Goal: Task Accomplishment & Management: Complete application form

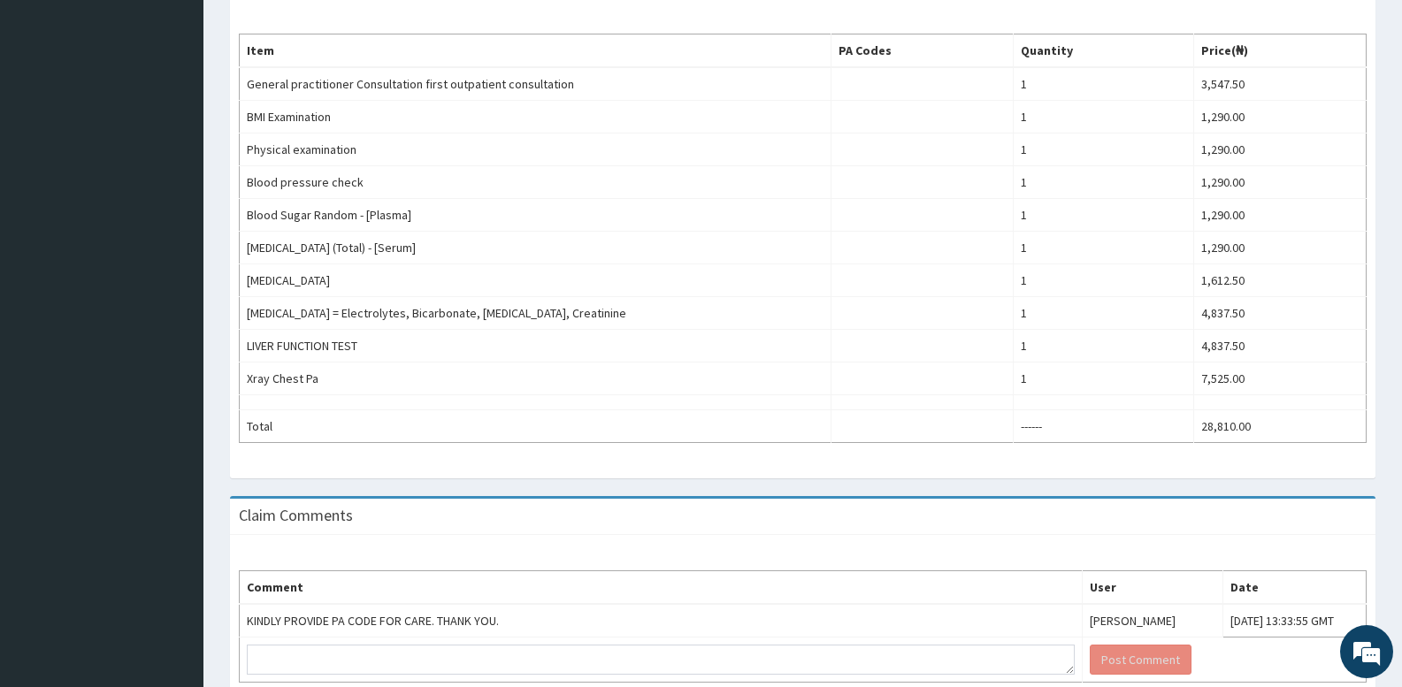
scroll to position [654, 0]
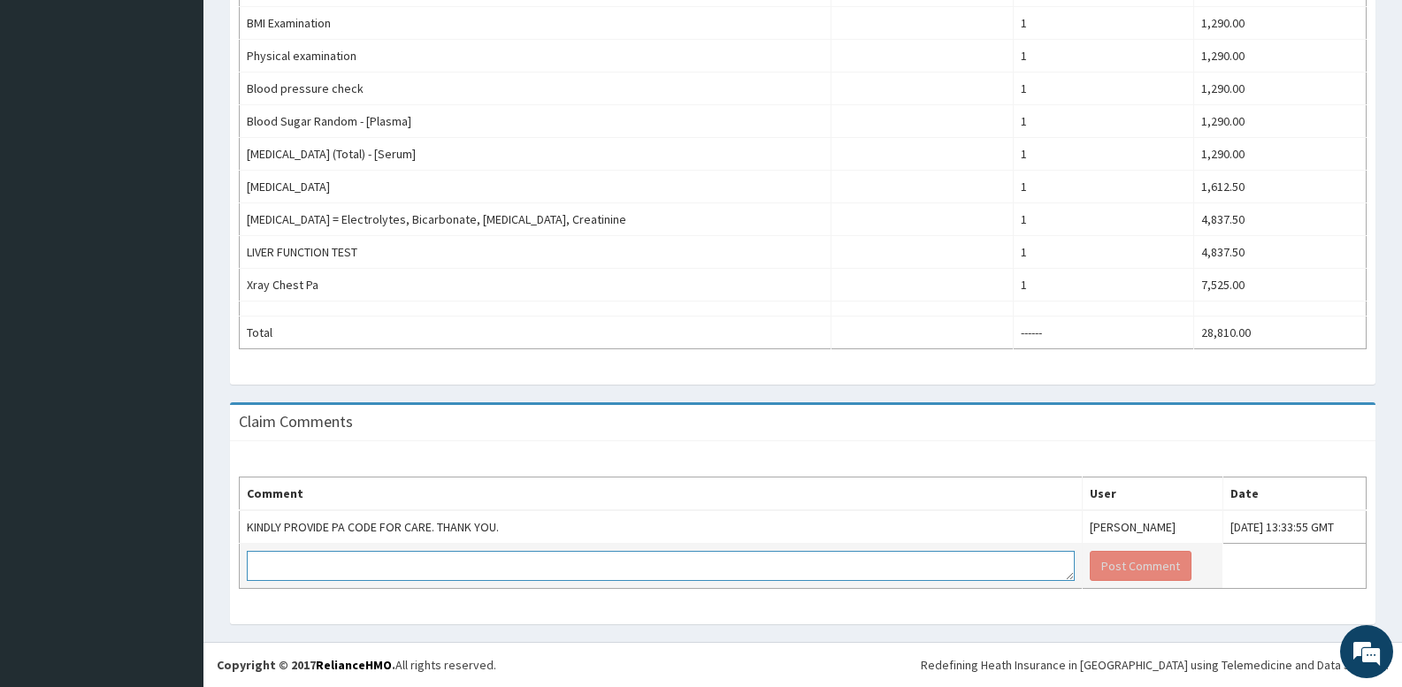
click at [721, 572] on textarea at bounding box center [661, 566] width 828 height 30
click at [1234, 566] on table "Comment User Date KINDLY PROVIDE PA CODE FOR CARE. THANK YOU. Okiemute Tracy-Op…" at bounding box center [803, 533] width 1128 height 112
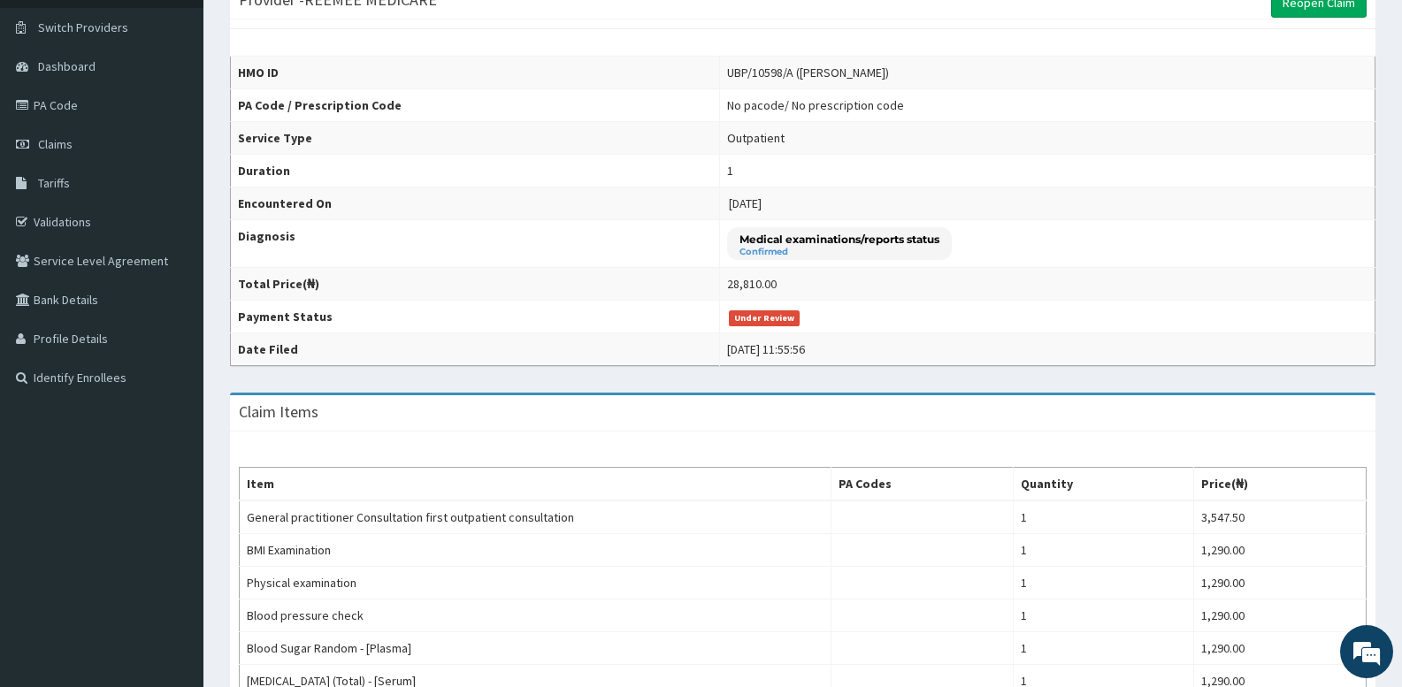
scroll to position [0, 0]
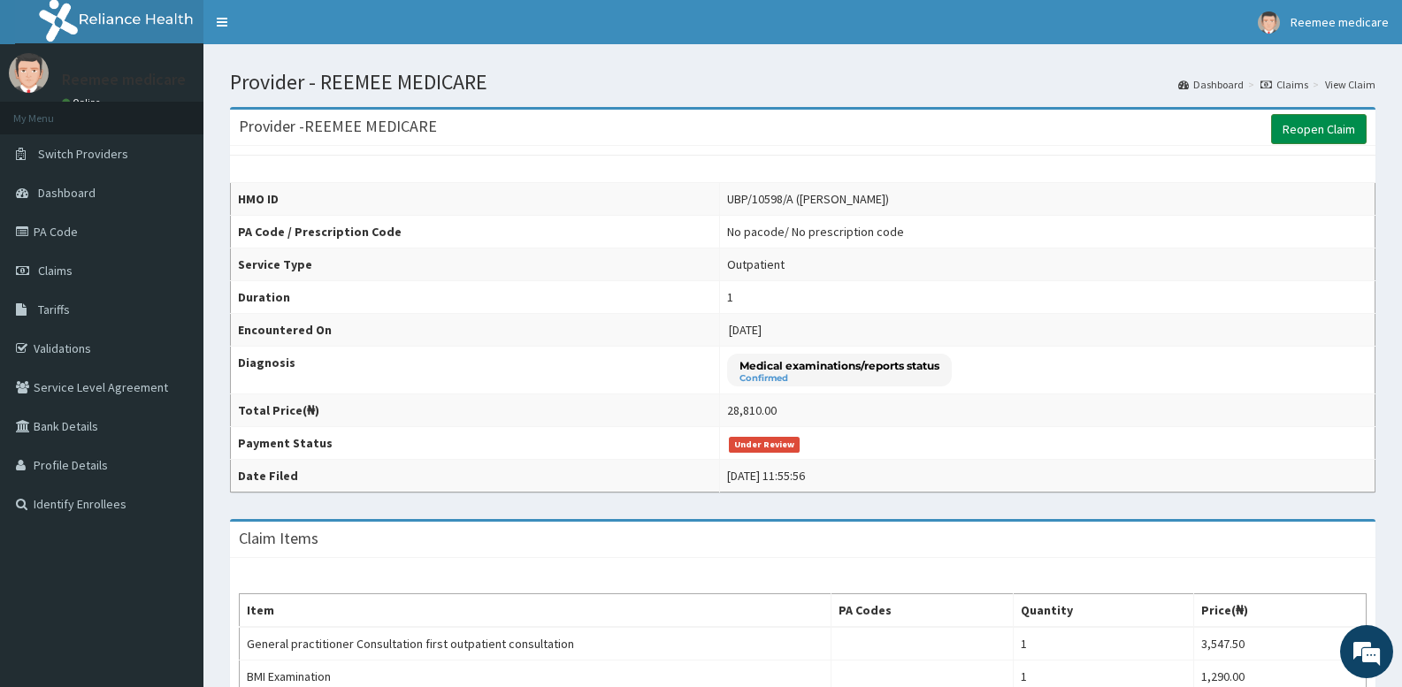
click at [1339, 134] on link "Reopen Claim" at bounding box center [1319, 129] width 96 height 30
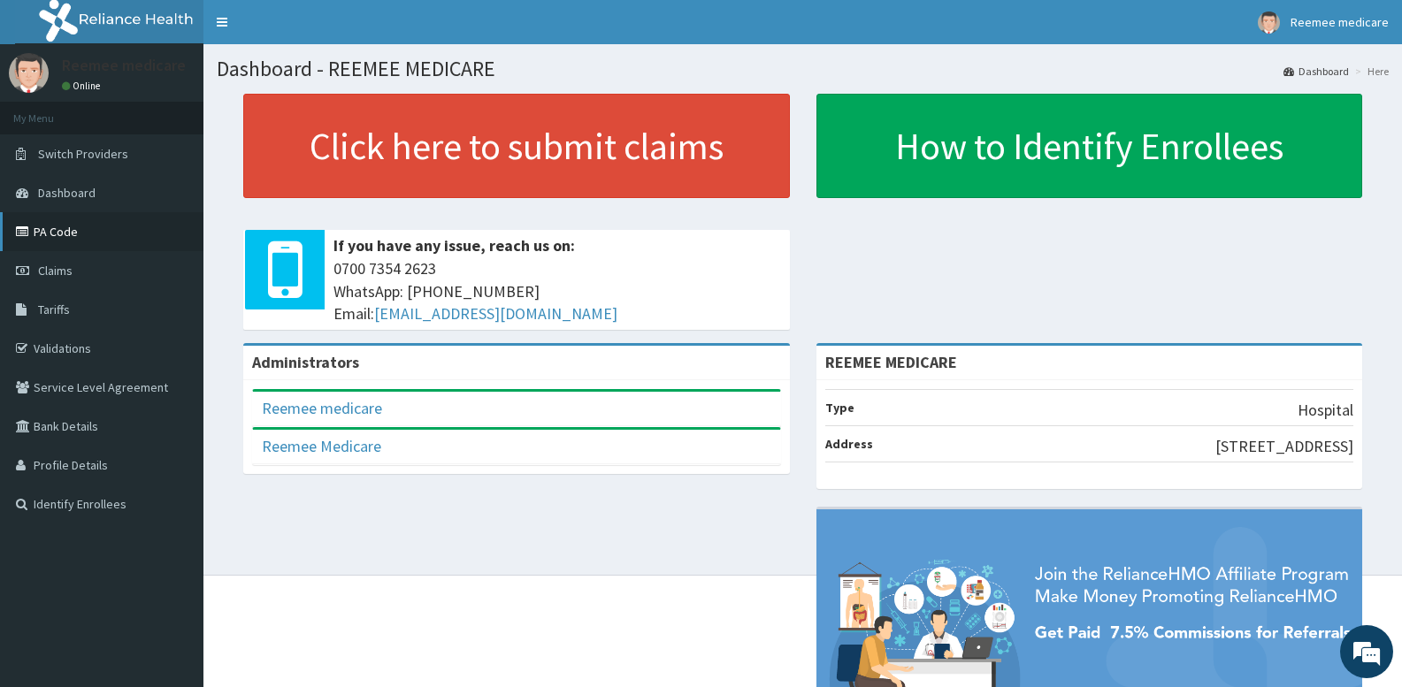
click at [50, 232] on link "PA Code" at bounding box center [102, 231] width 204 height 39
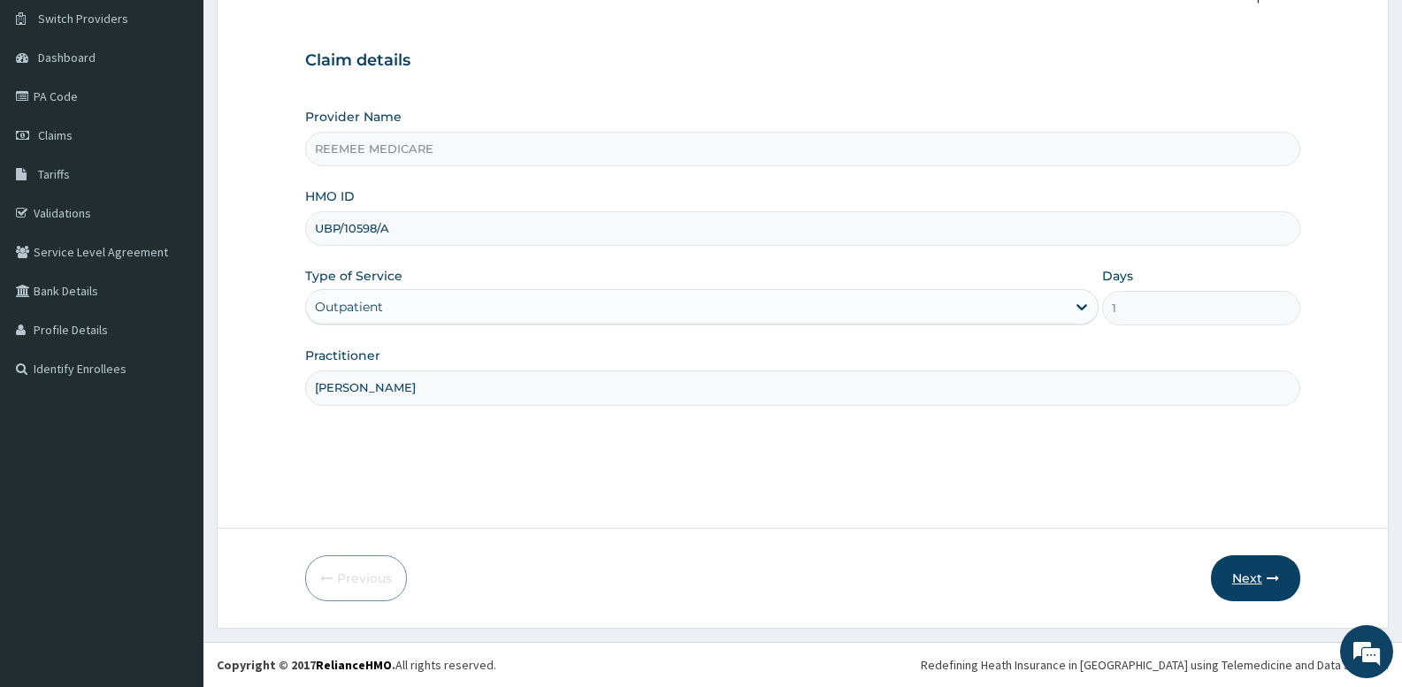
click at [1253, 577] on button "Next" at bounding box center [1255, 579] width 89 height 46
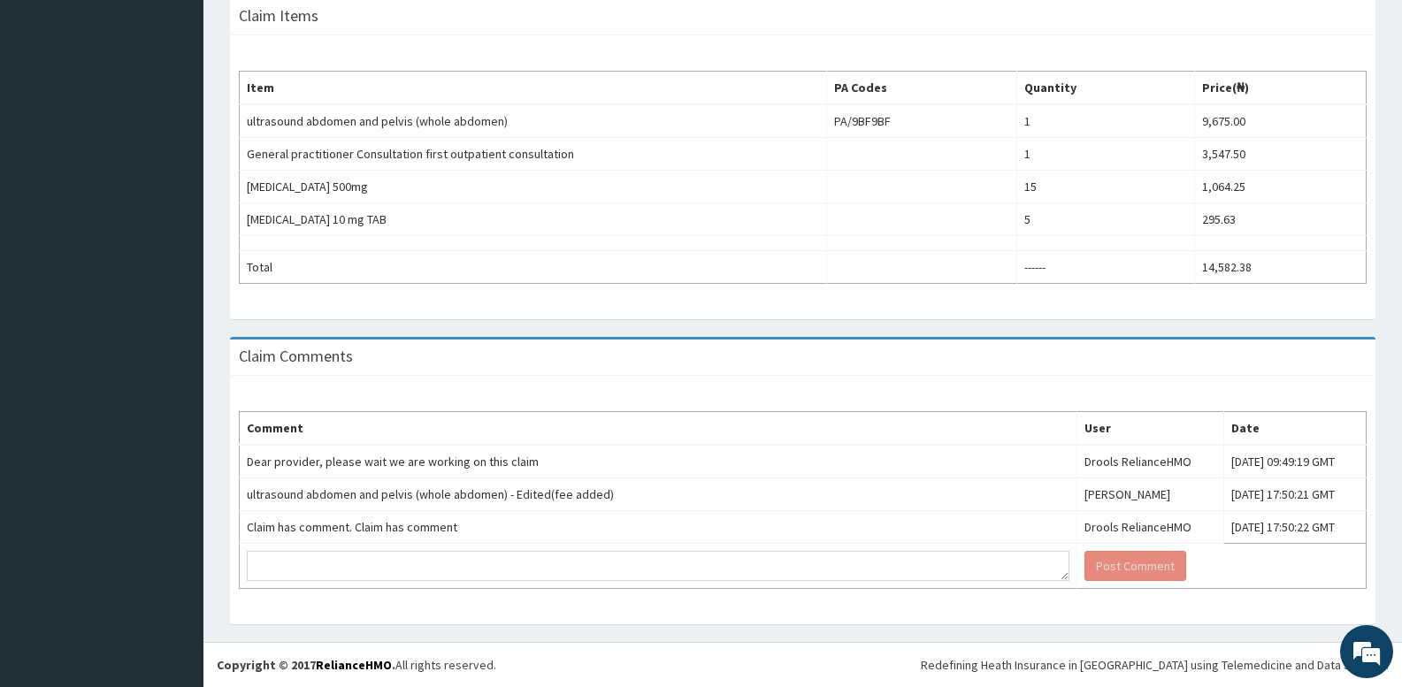
click at [161, 230] on aside "Reemee medicare Online My Menu Switch Providers Dashboard PA Code Claims Tariff…" at bounding box center [102, 82] width 204 height 1210
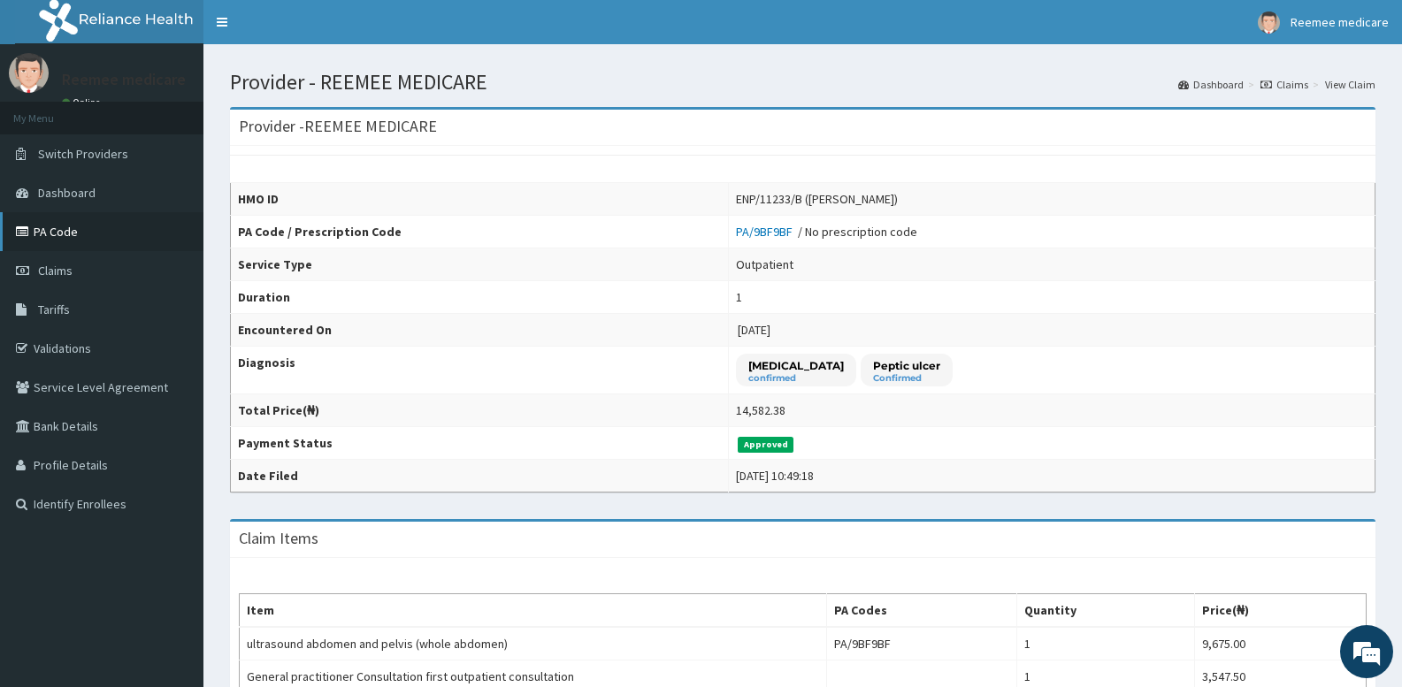
click at [73, 243] on link "PA Code" at bounding box center [102, 231] width 204 height 39
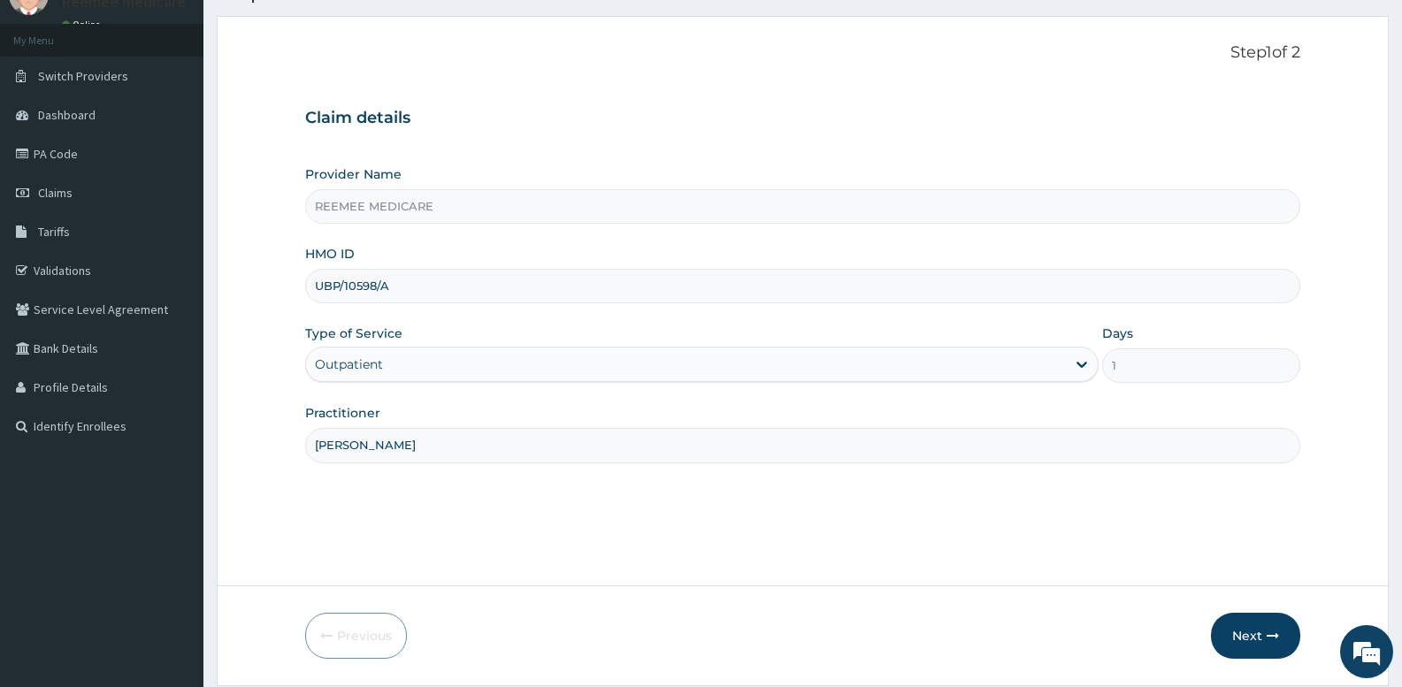
scroll to position [135, 0]
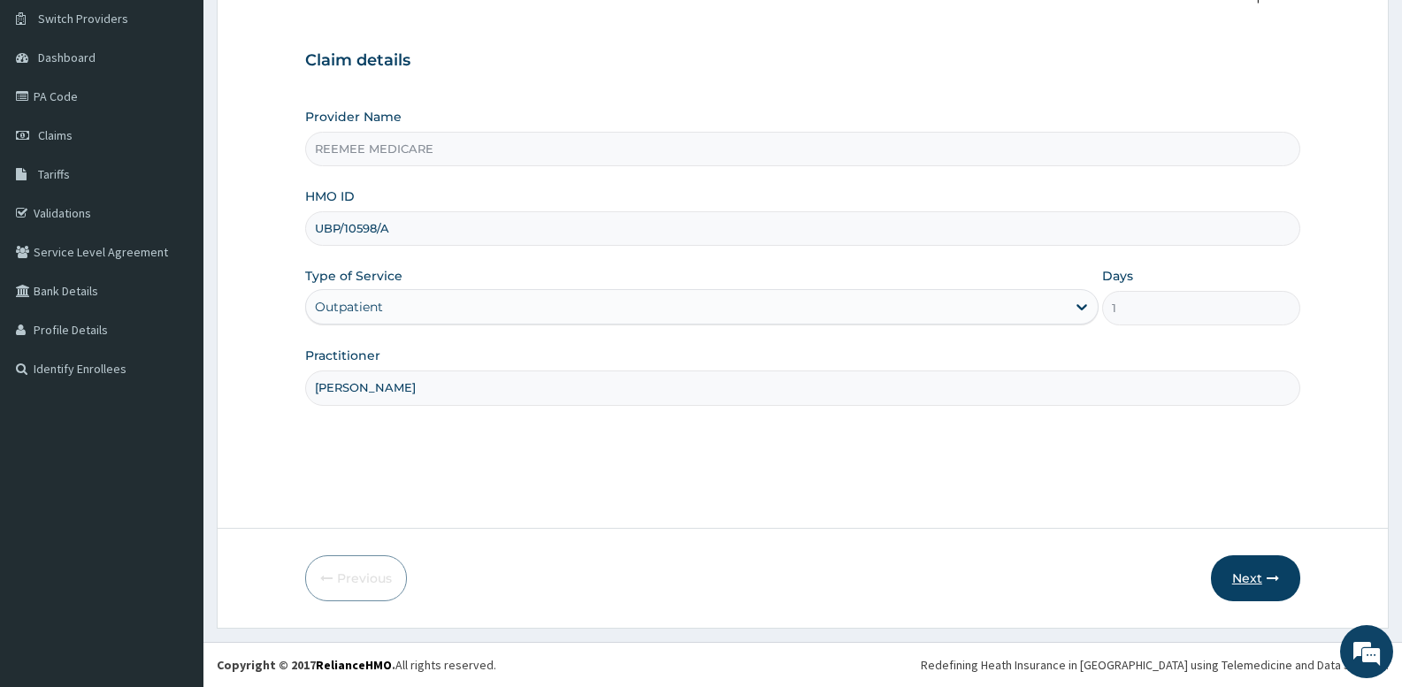
click at [1235, 584] on button "Next" at bounding box center [1255, 579] width 89 height 46
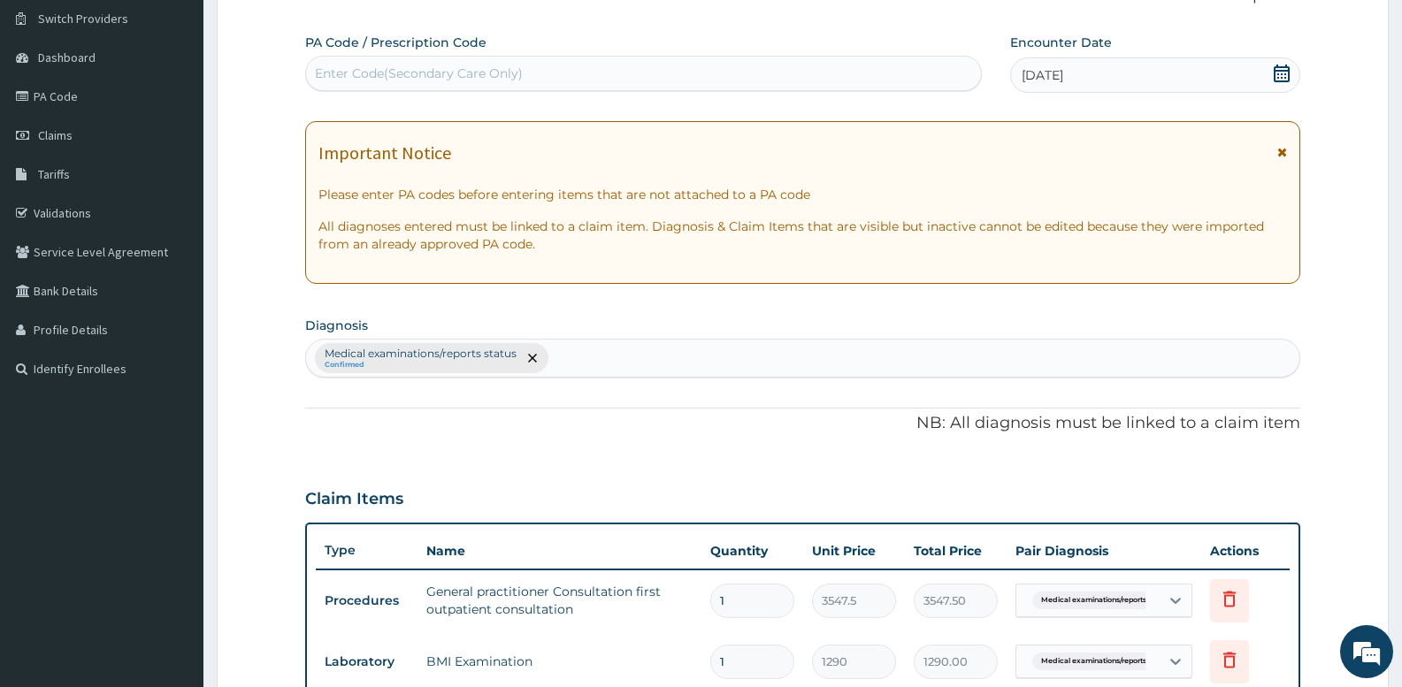
click at [584, 65] on div "Enter Code(Secondary Care Only)" at bounding box center [643, 73] width 675 height 28
paste input "PA/B66E6A"
type input "PA/B66E6A"
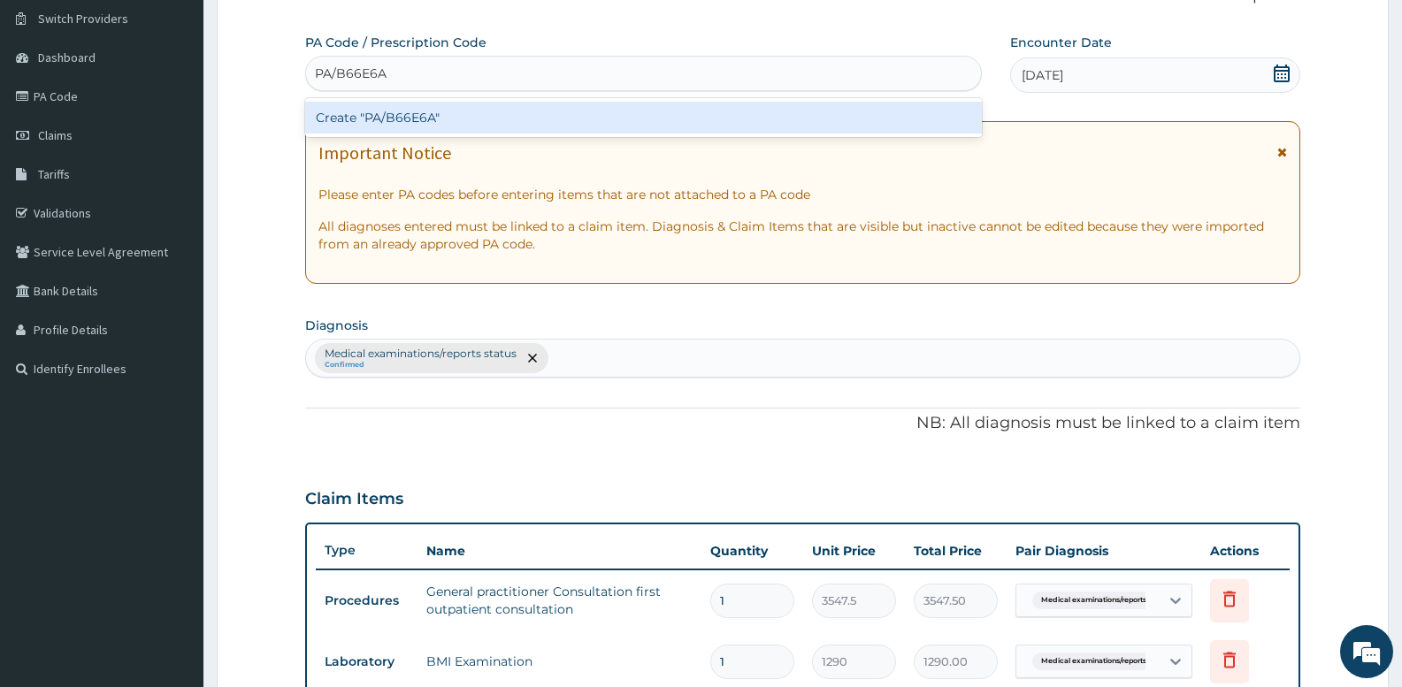
click at [647, 126] on div "Create "PA/B66E6A"" at bounding box center [643, 118] width 677 height 32
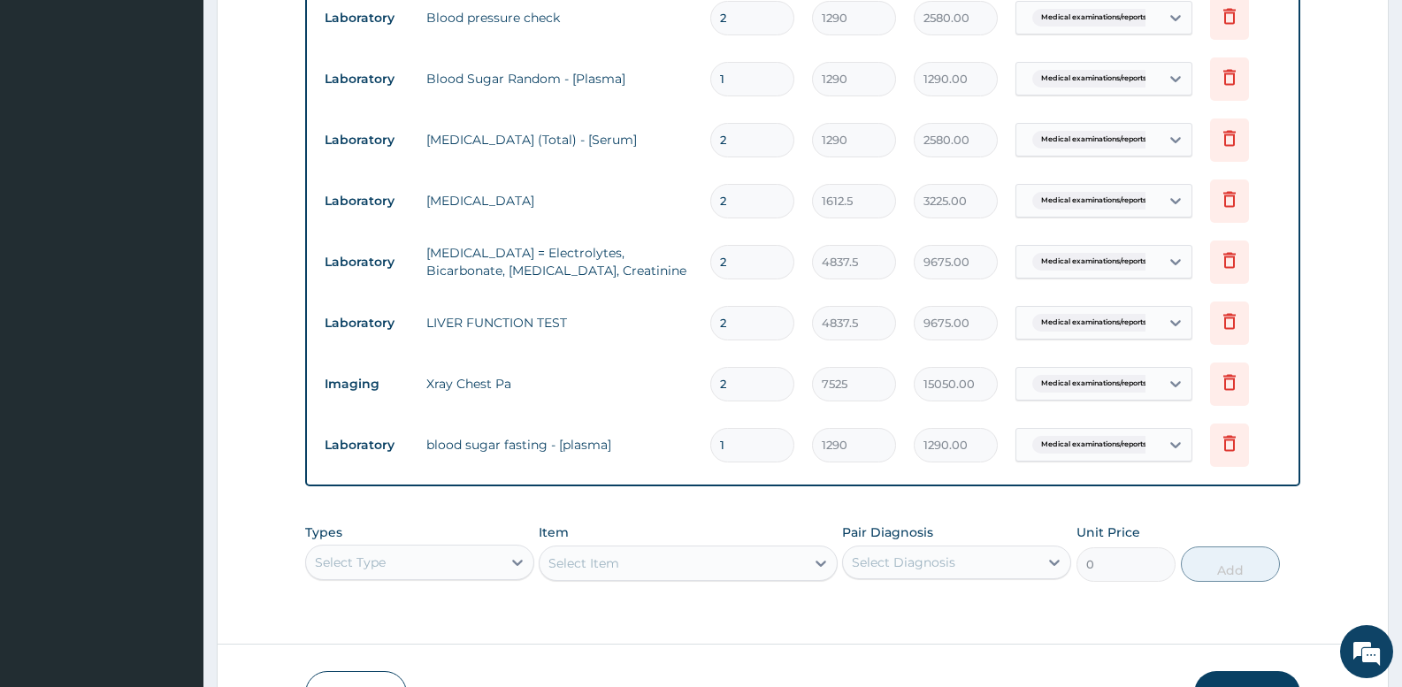
scroll to position [1018, 0]
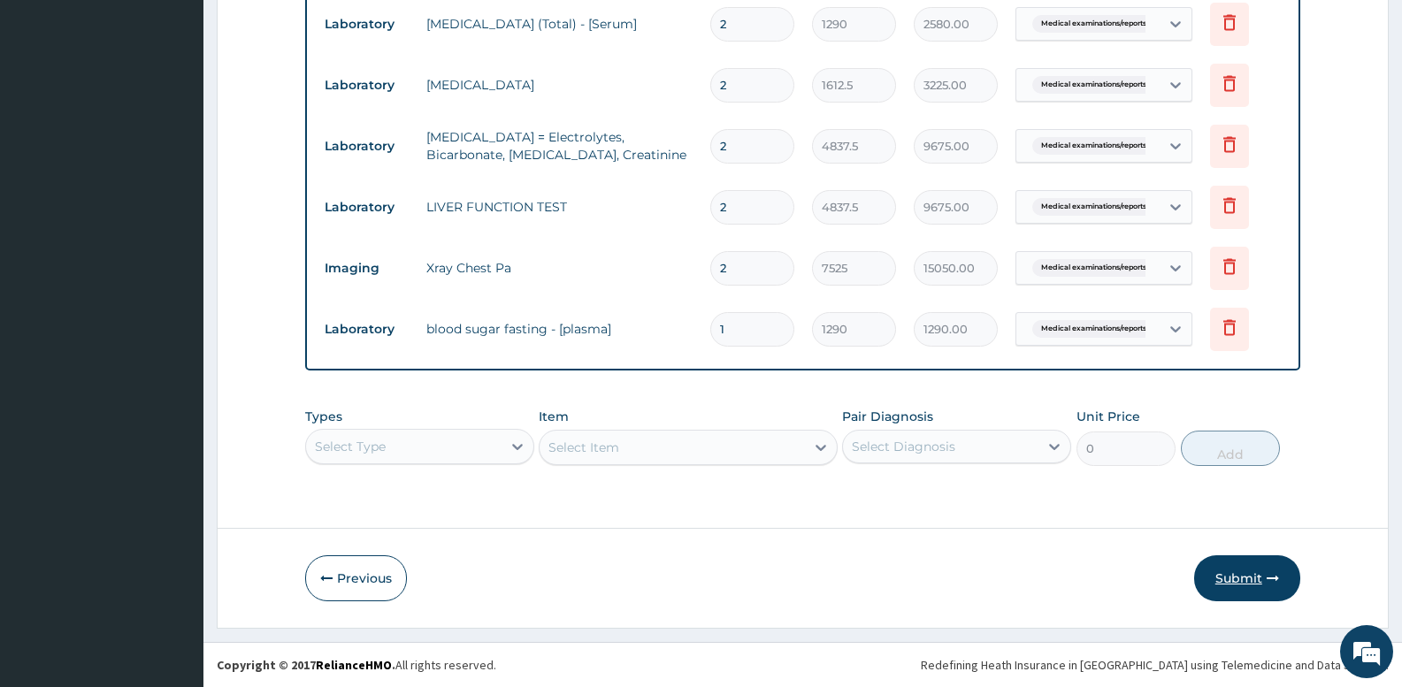
click at [1248, 594] on button "Submit" at bounding box center [1247, 579] width 106 height 46
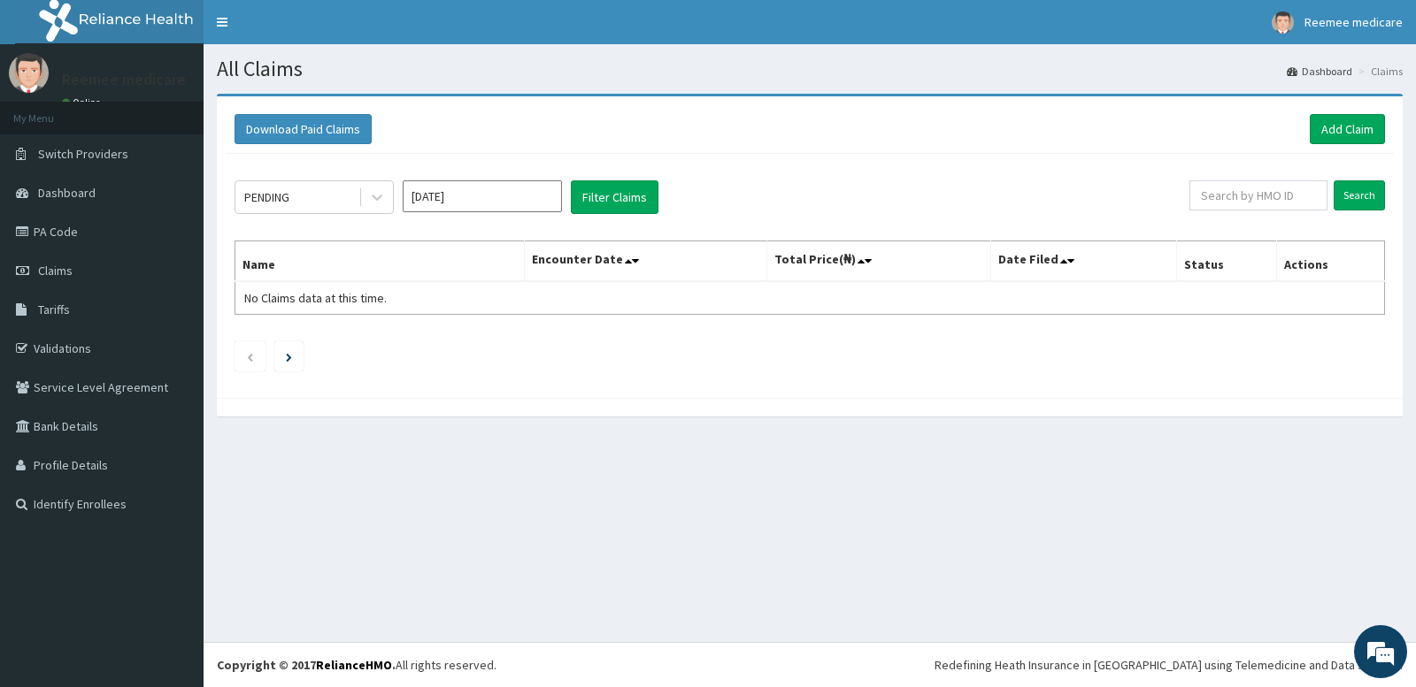
click at [495, 195] on input "[DATE]" at bounding box center [482, 196] width 159 height 32
click at [431, 346] on div "[DATE]" at bounding box center [429, 343] width 35 height 33
click at [605, 191] on button "Filter Claims" at bounding box center [615, 197] width 88 height 34
click at [611, 208] on button "Filter Claims" at bounding box center [615, 197] width 88 height 34
click at [588, 201] on button "Filter Claims" at bounding box center [615, 197] width 88 height 34
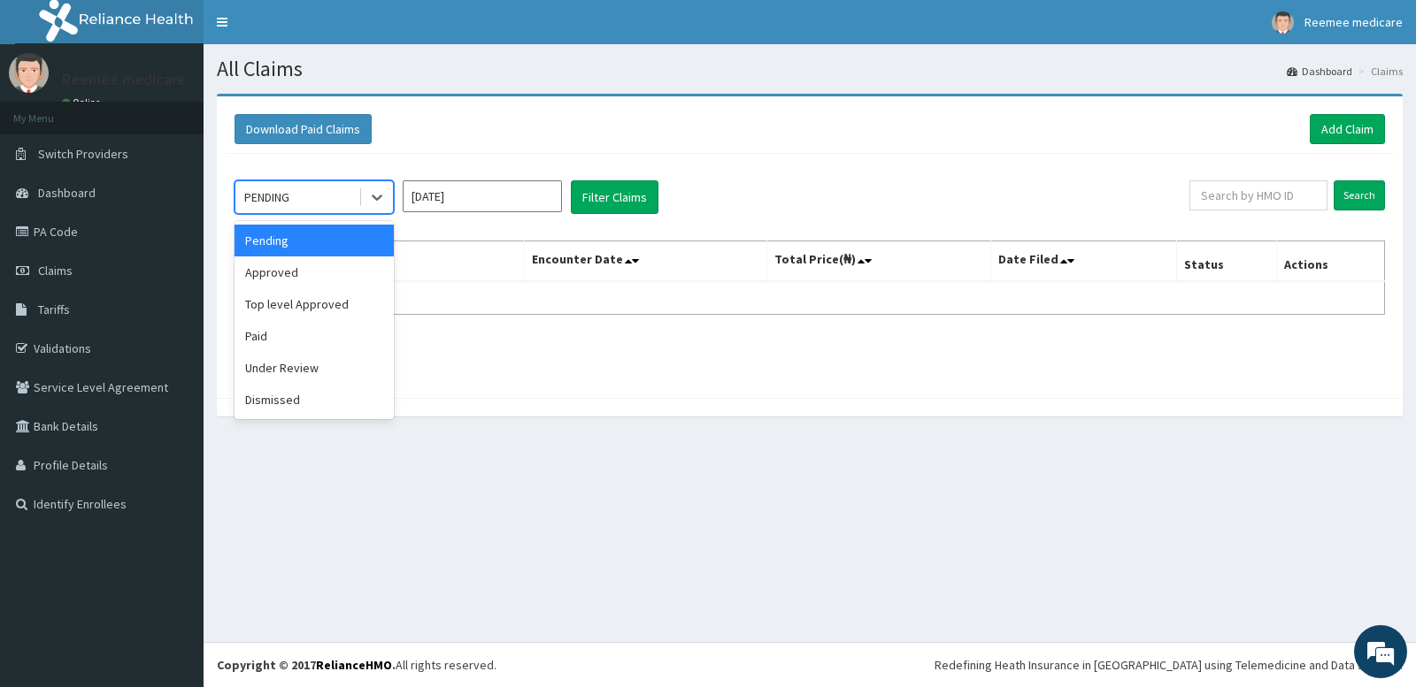
click at [327, 209] on div "PENDING" at bounding box center [296, 197] width 123 height 28
click at [319, 280] on div "Approved" at bounding box center [313, 273] width 159 height 32
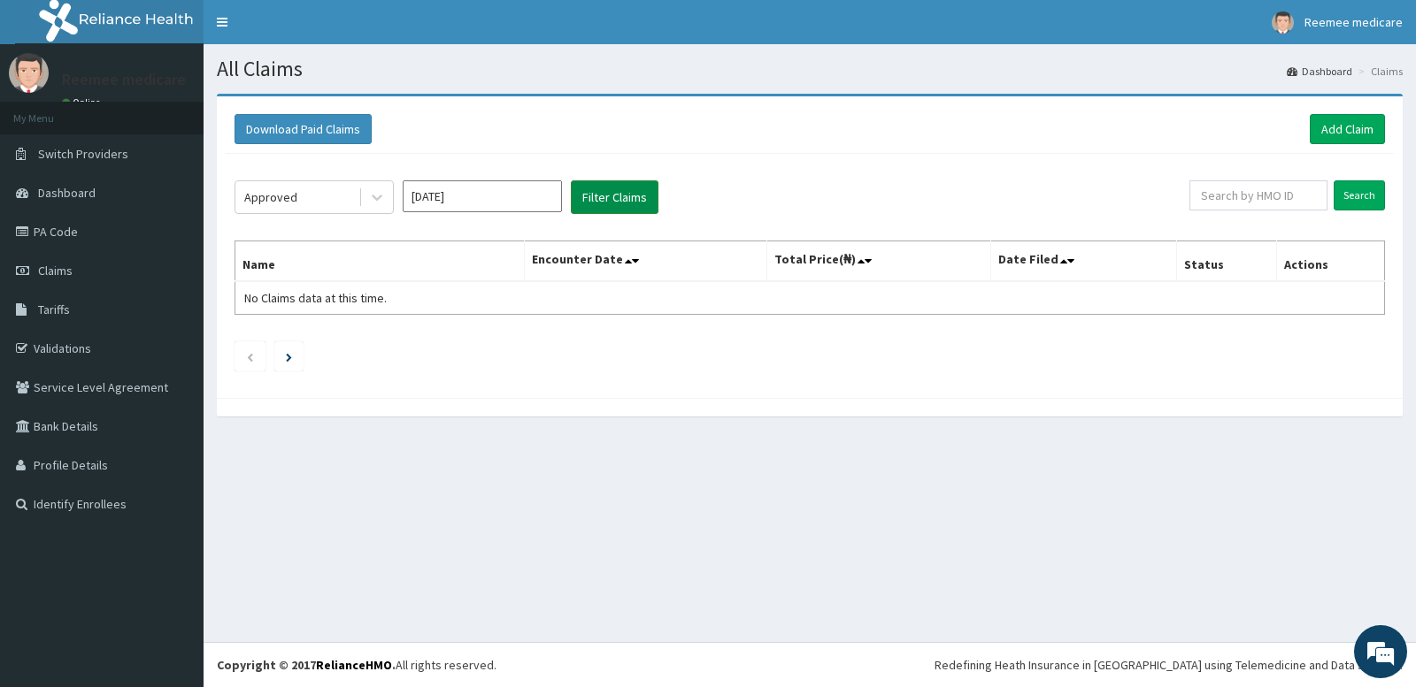
click at [600, 193] on button "Filter Claims" at bounding box center [615, 197] width 88 height 34
click at [598, 197] on button "Filter Claims" at bounding box center [615, 197] width 88 height 34
click at [275, 211] on div "Approved" at bounding box center [296, 197] width 123 height 28
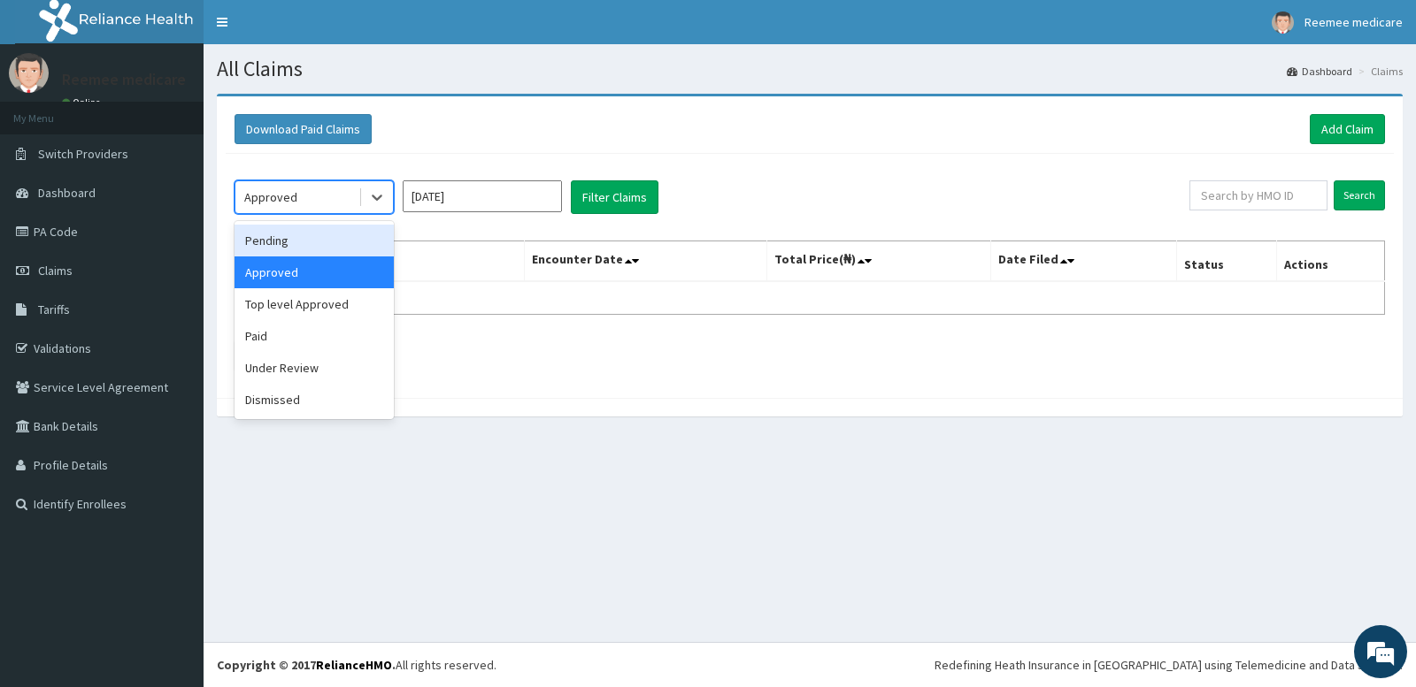
click at [436, 198] on input "Jul 2025" at bounding box center [482, 196] width 159 height 32
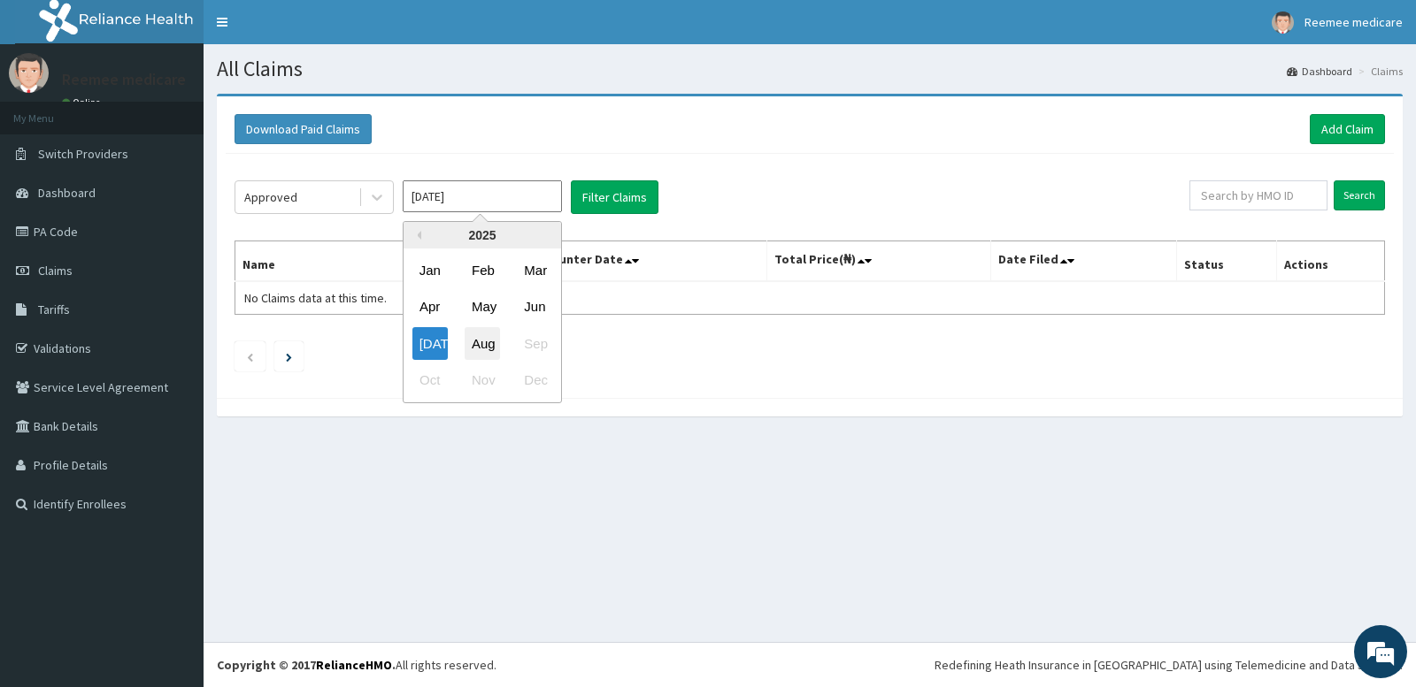
click at [485, 341] on div "Aug" at bounding box center [482, 343] width 35 height 33
click at [344, 191] on div "Approved" at bounding box center [296, 197] width 123 height 28
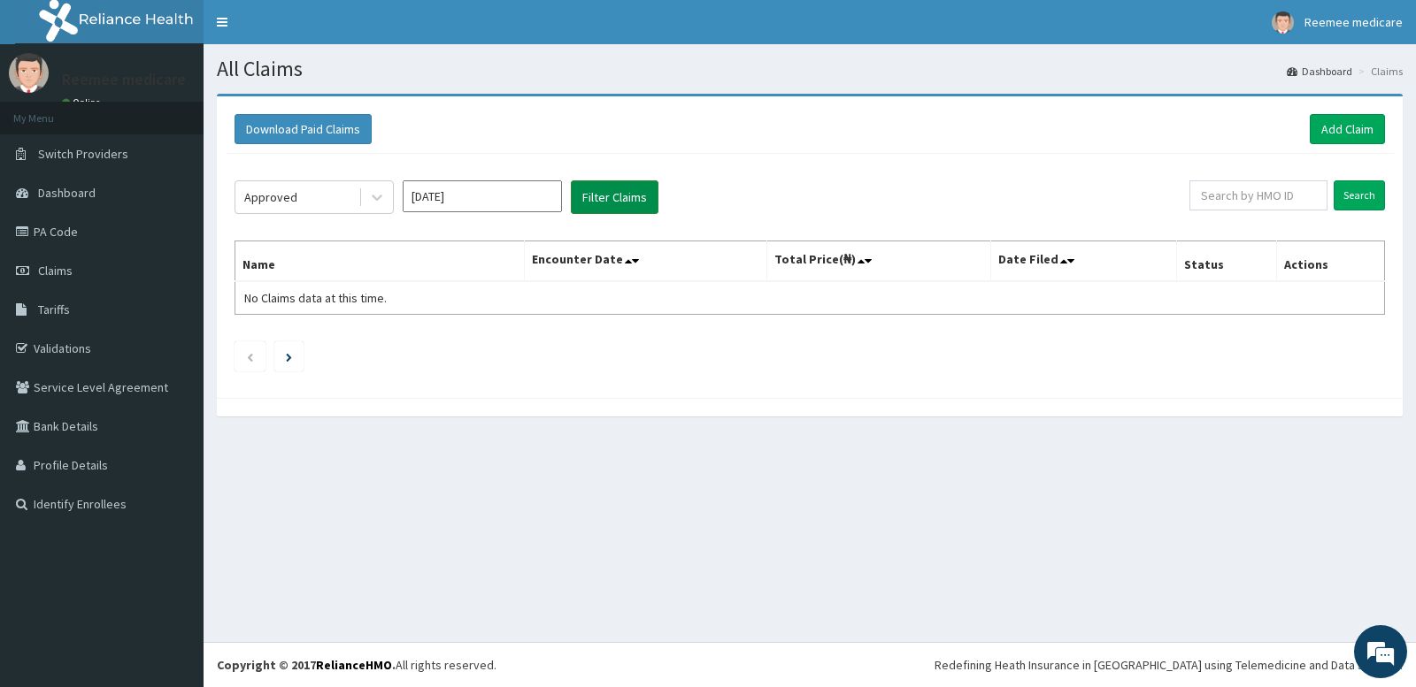
click at [610, 191] on button "Filter Claims" at bounding box center [615, 197] width 88 height 34
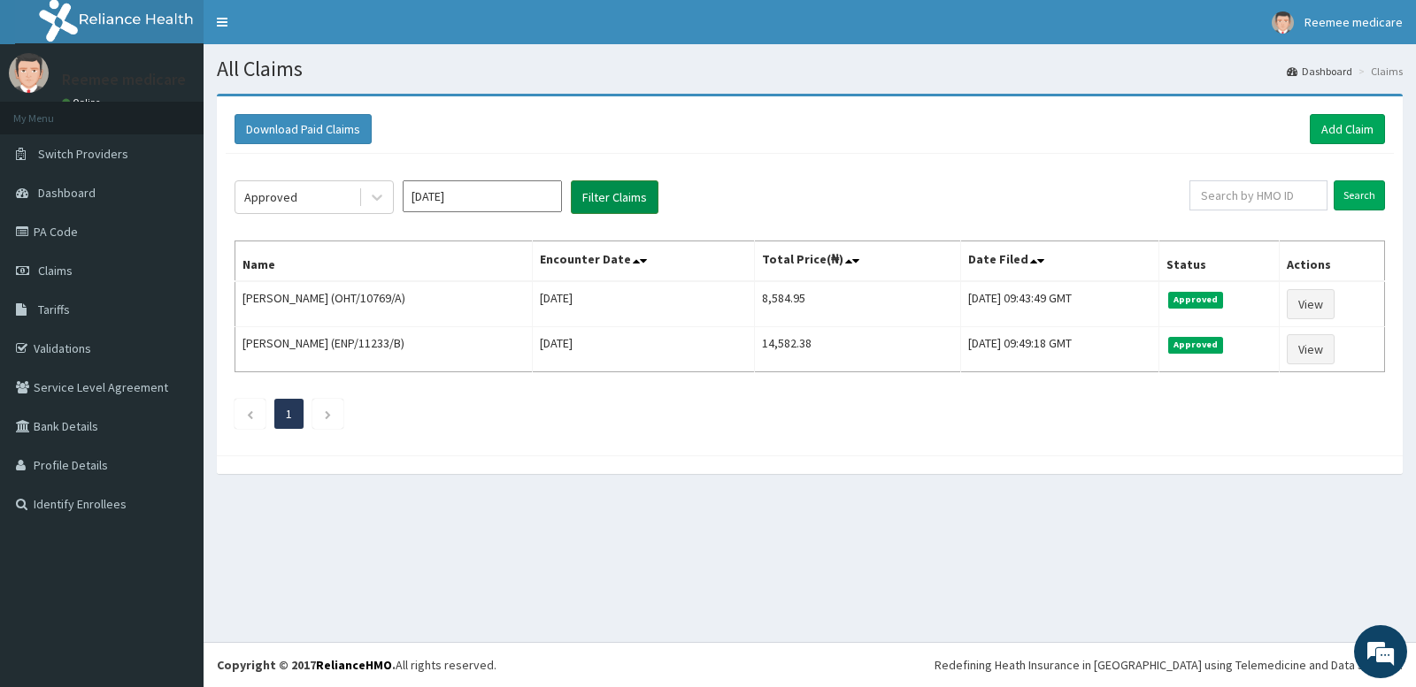
click at [610, 191] on button "Filter Claims" at bounding box center [615, 197] width 88 height 34
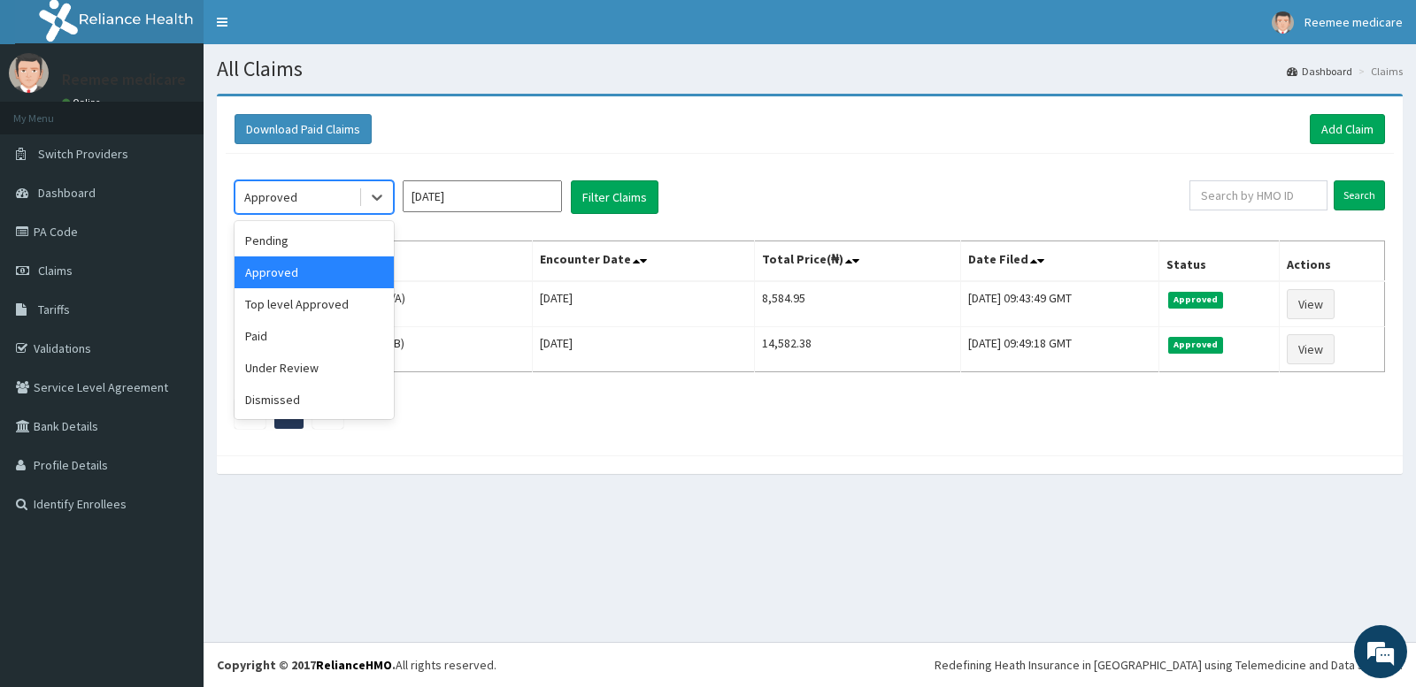
click at [351, 204] on div "Approved" at bounding box center [296, 197] width 123 height 28
click at [334, 242] on div "Pending" at bounding box center [313, 241] width 159 height 32
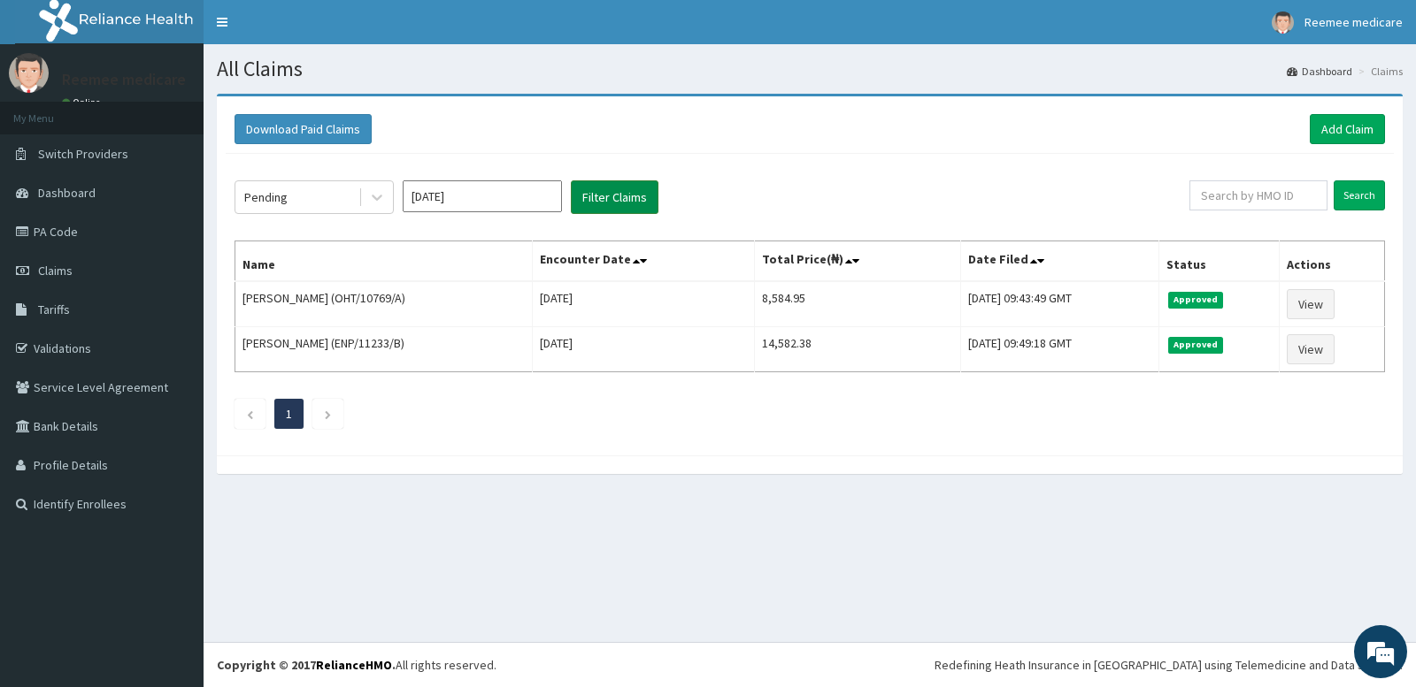
click at [637, 202] on button "Filter Claims" at bounding box center [615, 197] width 88 height 34
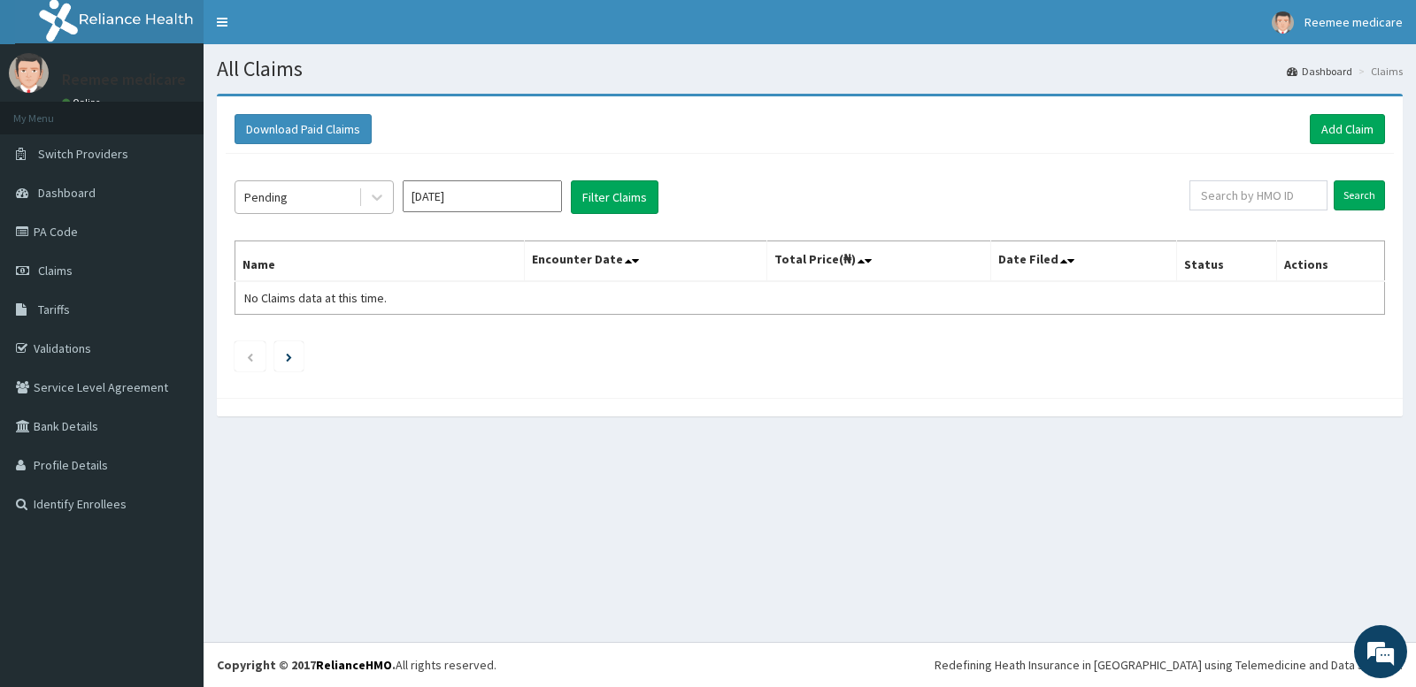
click at [330, 199] on div "Pending" at bounding box center [296, 197] width 123 height 28
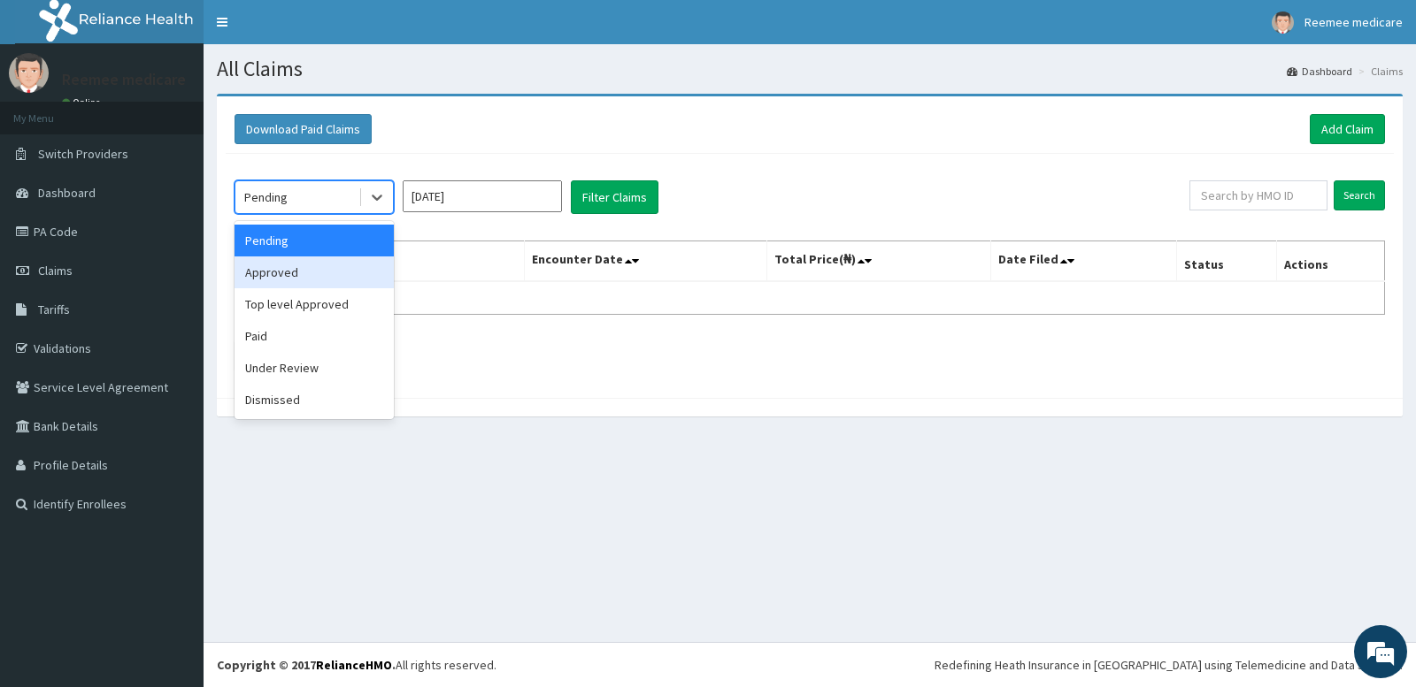
click at [311, 267] on div "Approved" at bounding box center [313, 273] width 159 height 32
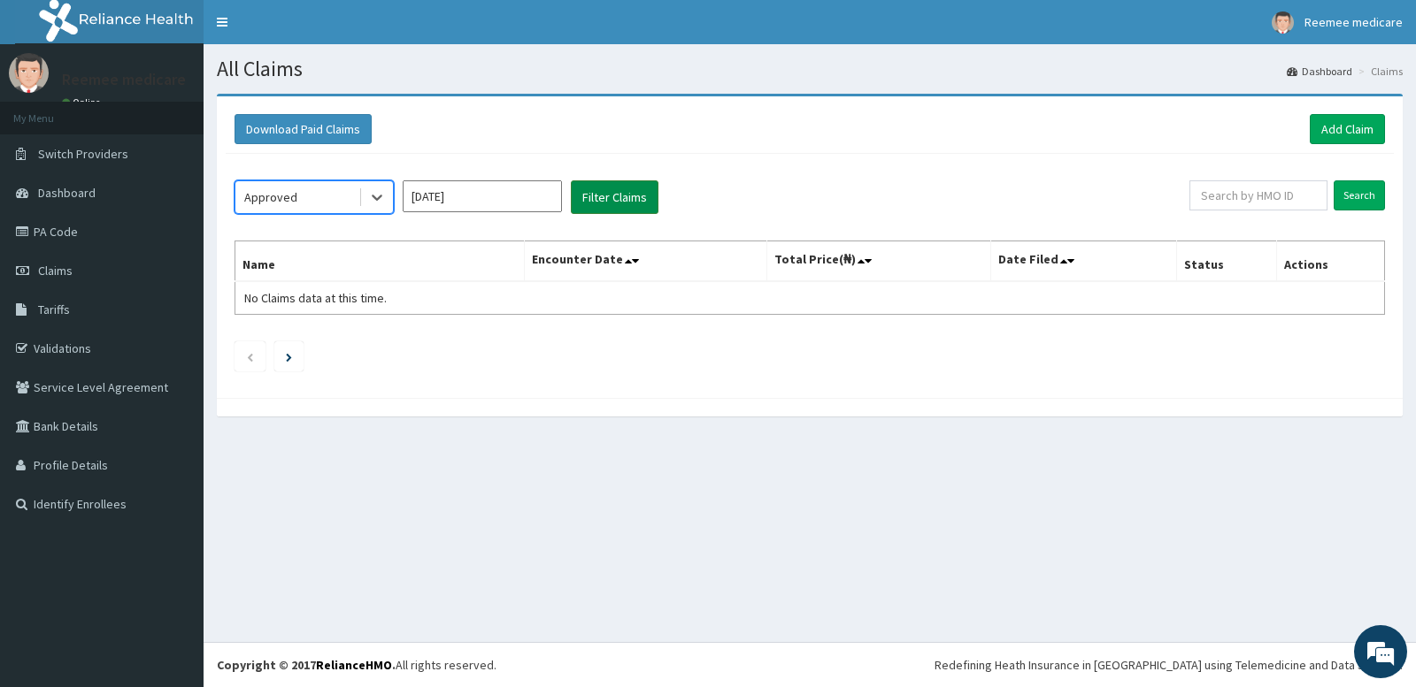
click at [601, 190] on button "Filter Claims" at bounding box center [615, 197] width 88 height 34
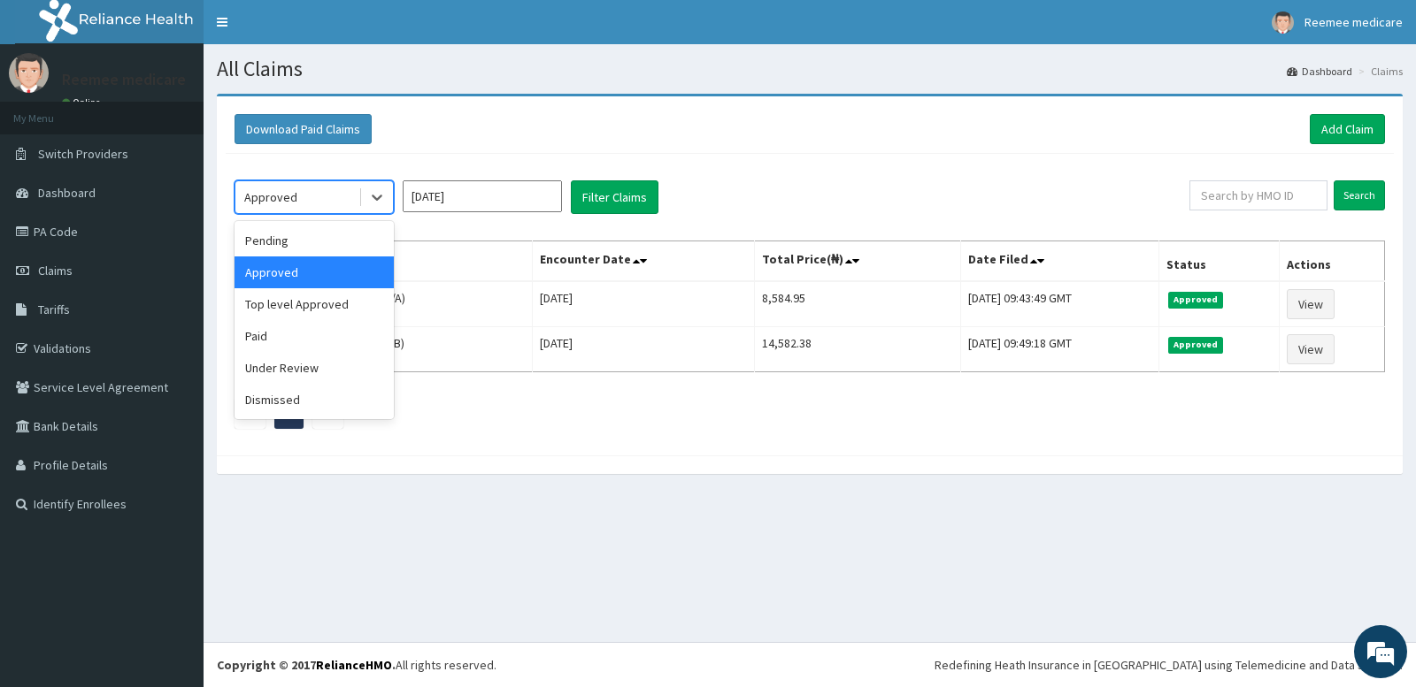
click at [308, 198] on div "Approved" at bounding box center [296, 197] width 123 height 28
click at [323, 296] on div "Top level Approved" at bounding box center [313, 304] width 159 height 32
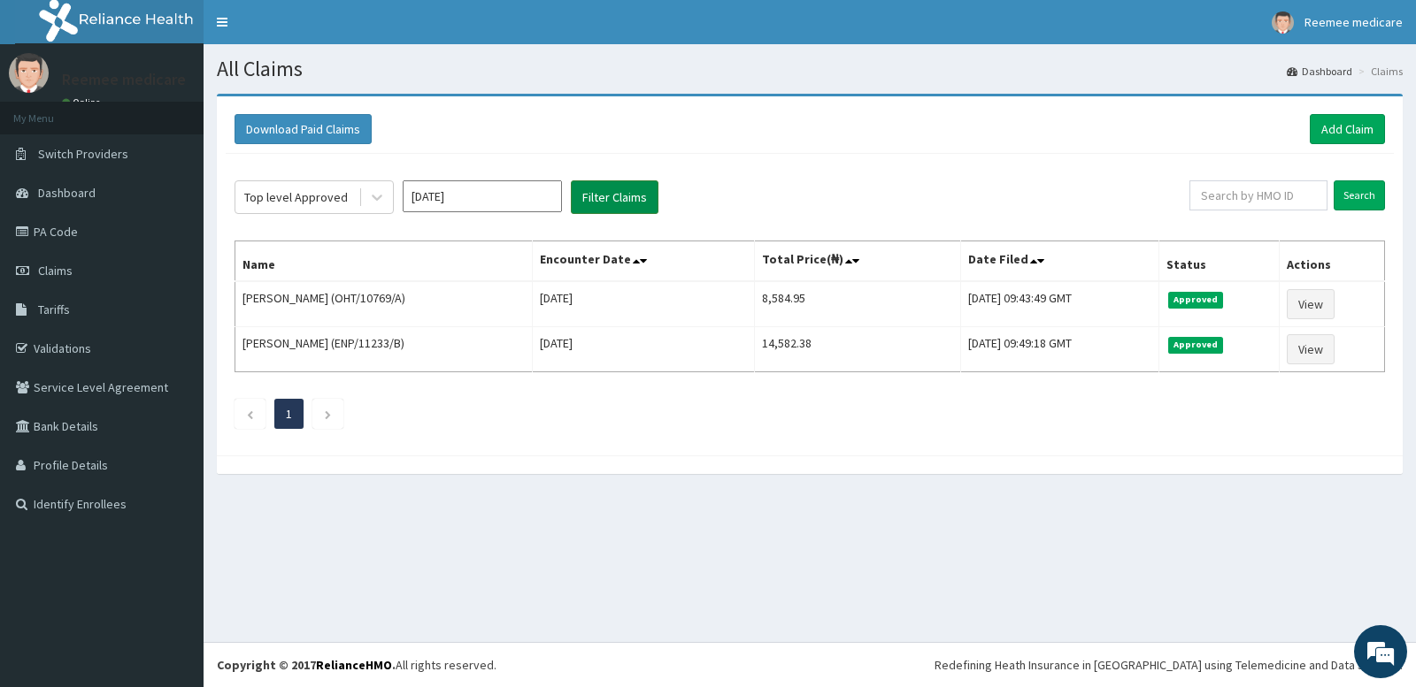
click at [582, 197] on button "Filter Claims" at bounding box center [615, 197] width 88 height 34
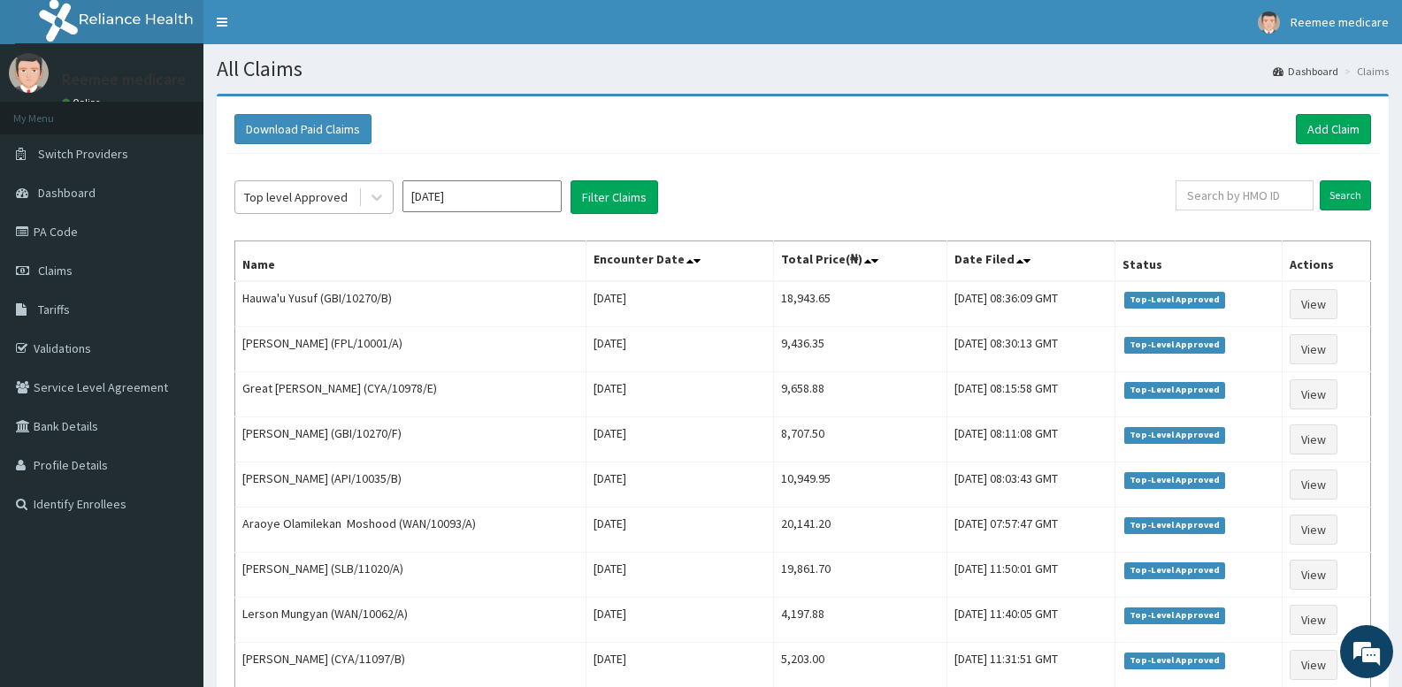
click at [308, 185] on div "Top level Approved" at bounding box center [296, 197] width 123 height 28
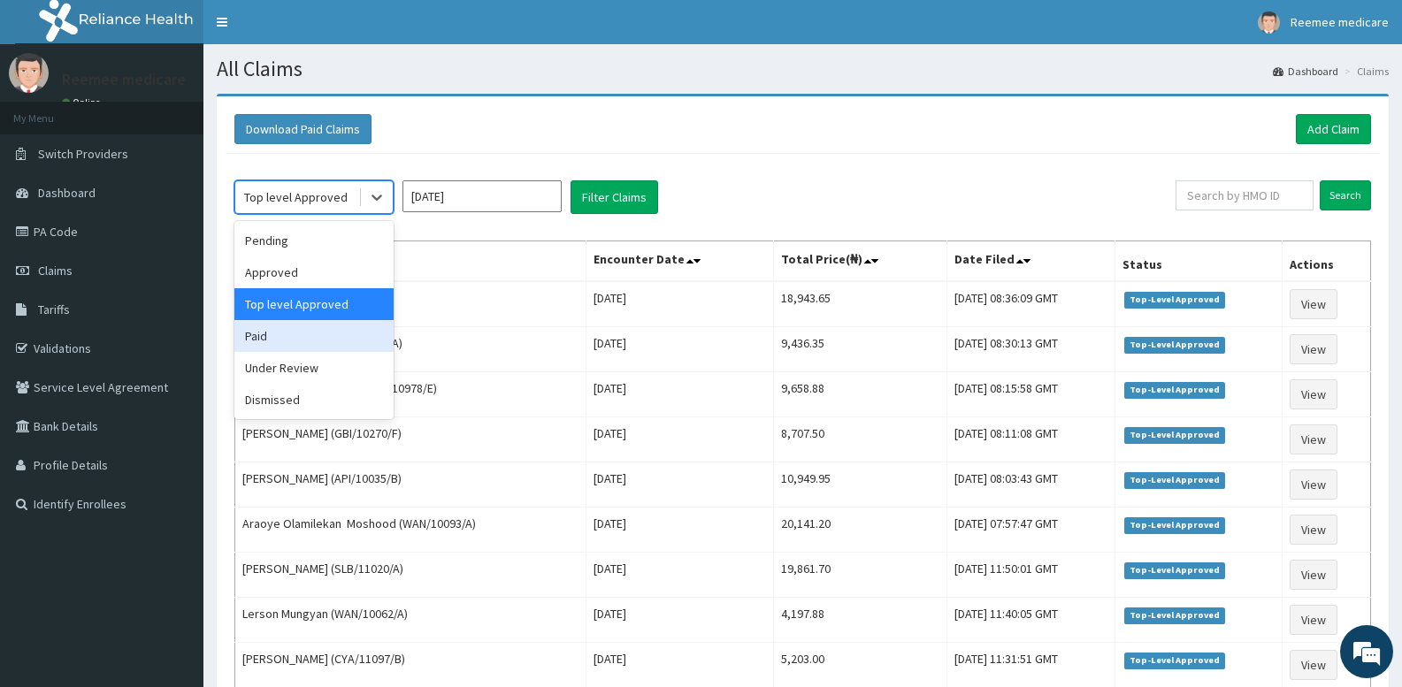
click at [301, 345] on div "Paid" at bounding box center [313, 336] width 159 height 32
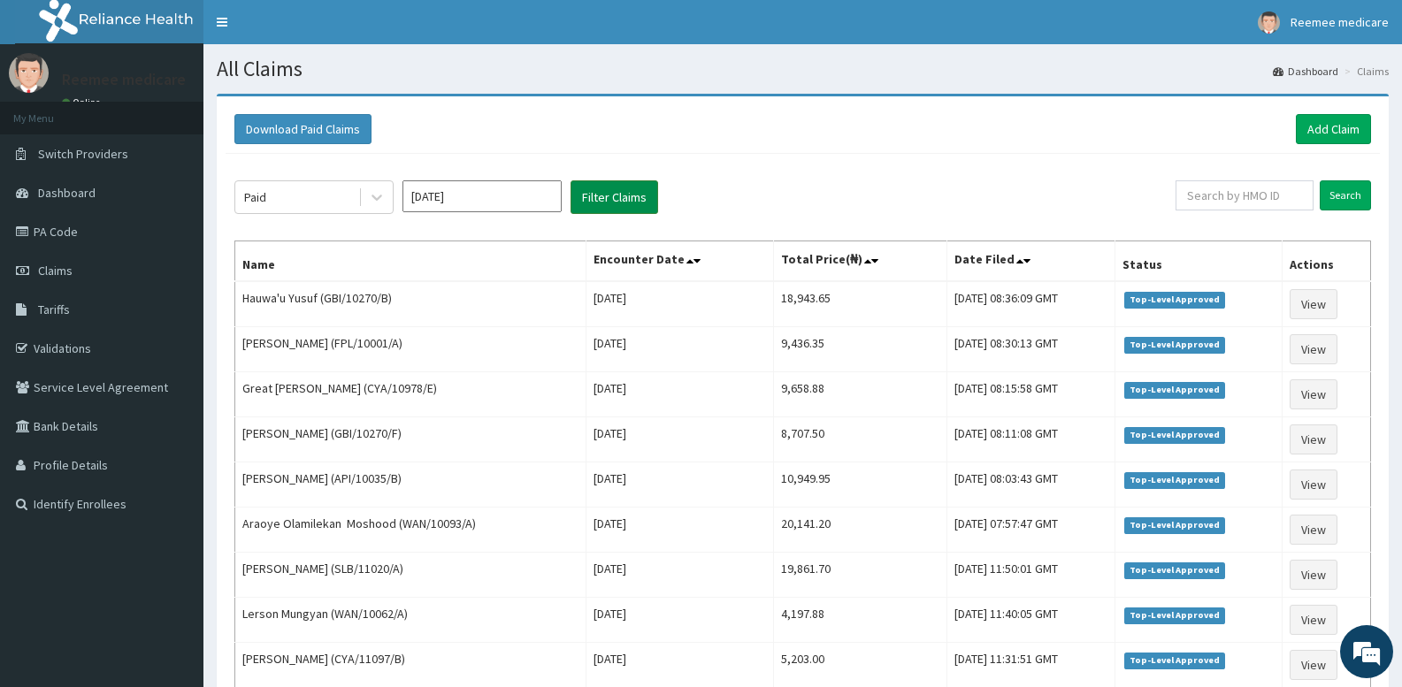
click at [588, 194] on button "Filter Claims" at bounding box center [615, 197] width 88 height 34
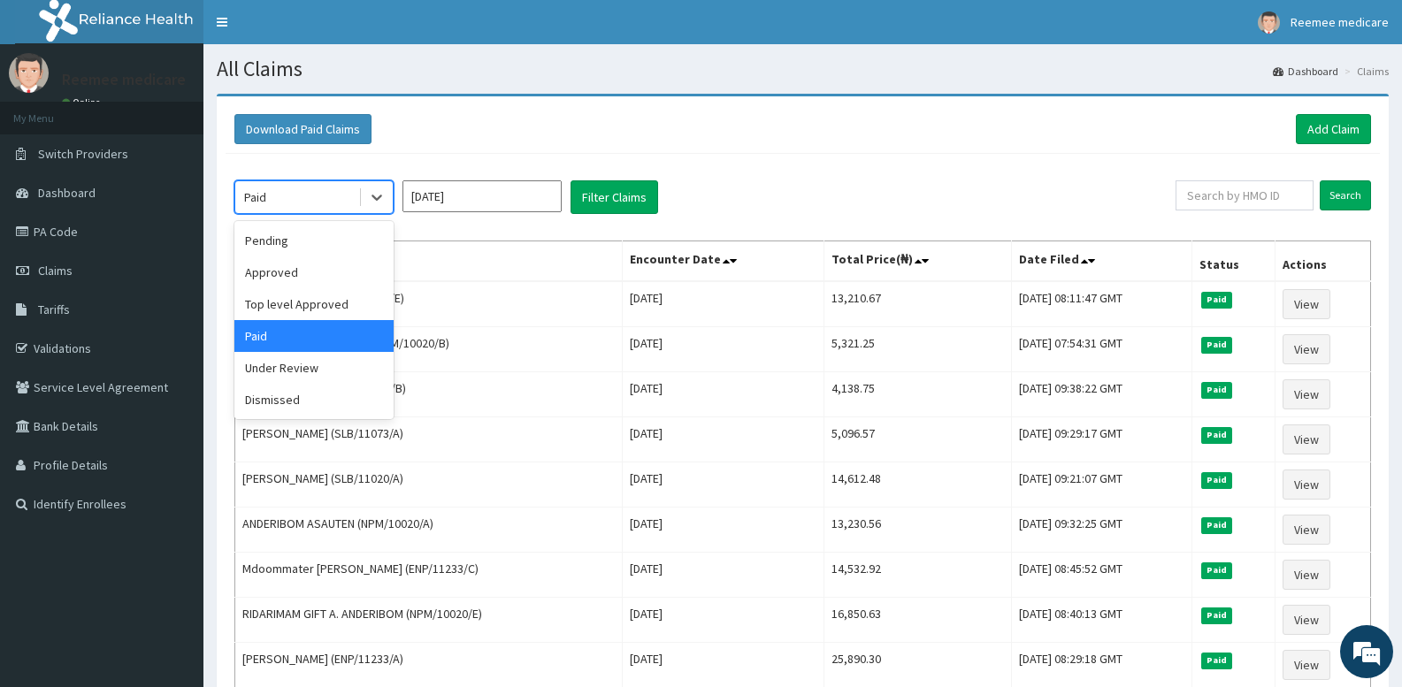
click at [318, 208] on div "Paid" at bounding box center [296, 197] width 123 height 28
click at [326, 370] on div "Under Review" at bounding box center [313, 368] width 159 height 32
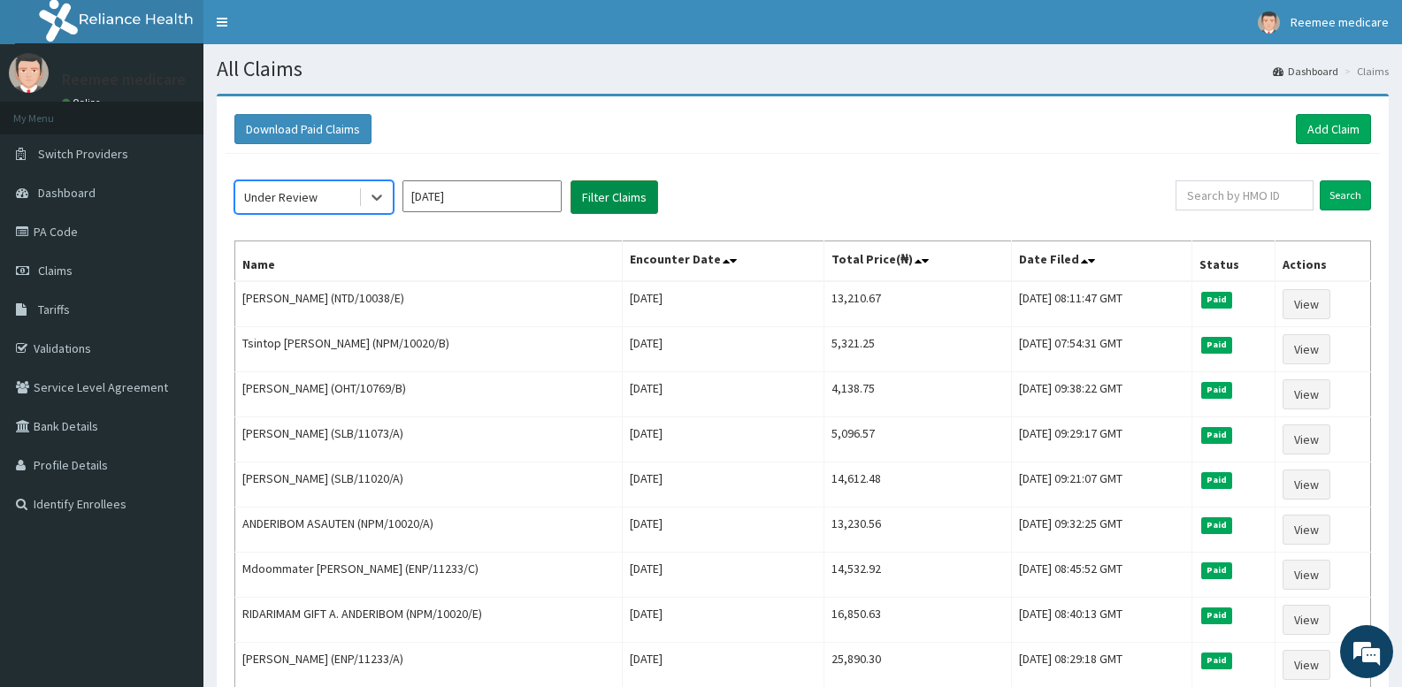
click at [627, 204] on button "Filter Claims" at bounding box center [615, 197] width 88 height 34
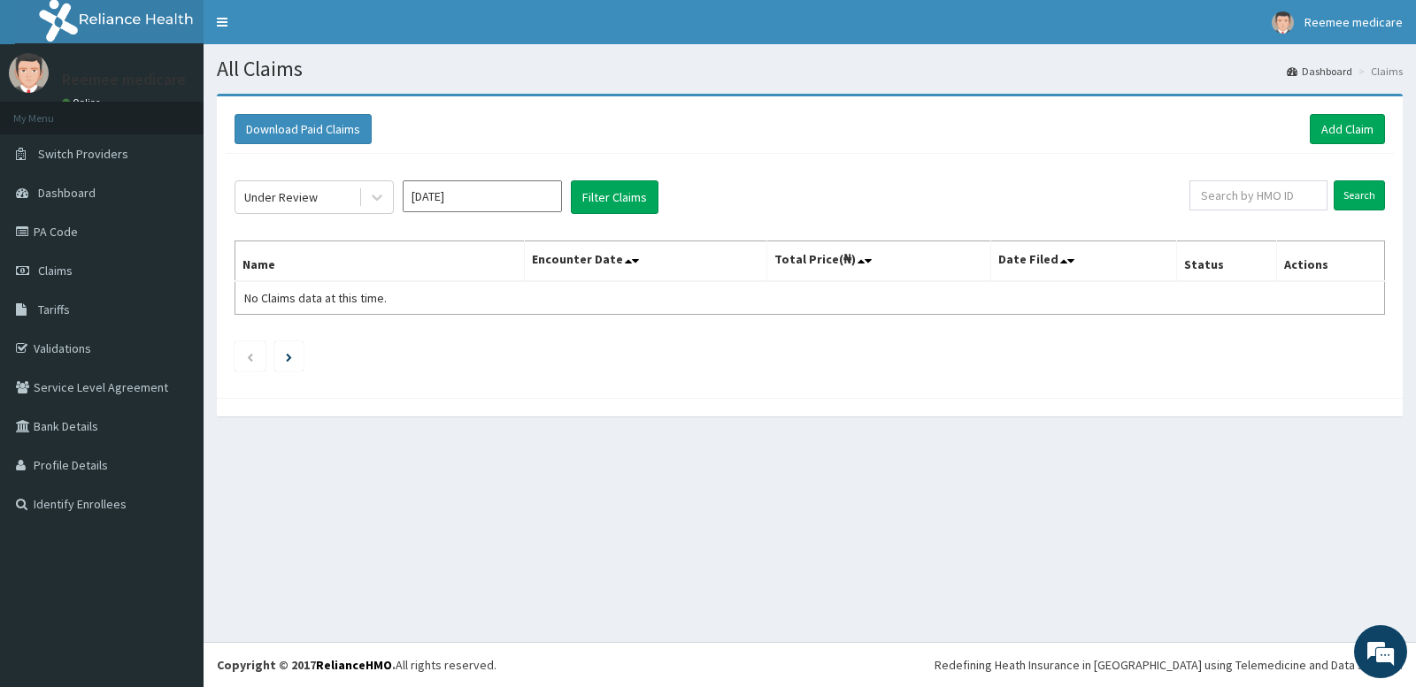
click at [458, 199] on input "Aug 2025" at bounding box center [482, 196] width 159 height 32
click at [440, 340] on div "Jul" at bounding box center [429, 343] width 35 height 33
type input "Jul 2025"
click at [311, 196] on div "Under Review" at bounding box center [280, 197] width 73 height 18
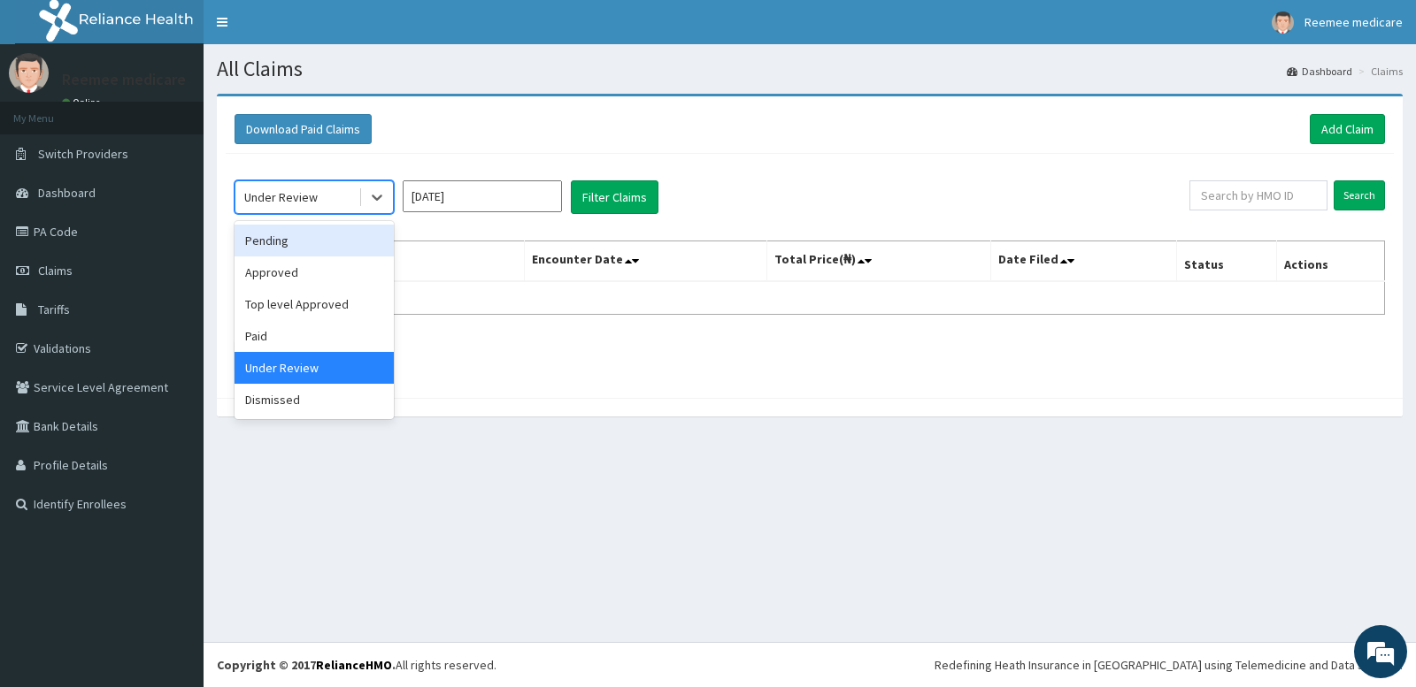
click at [334, 245] on div "Pending" at bounding box center [313, 241] width 159 height 32
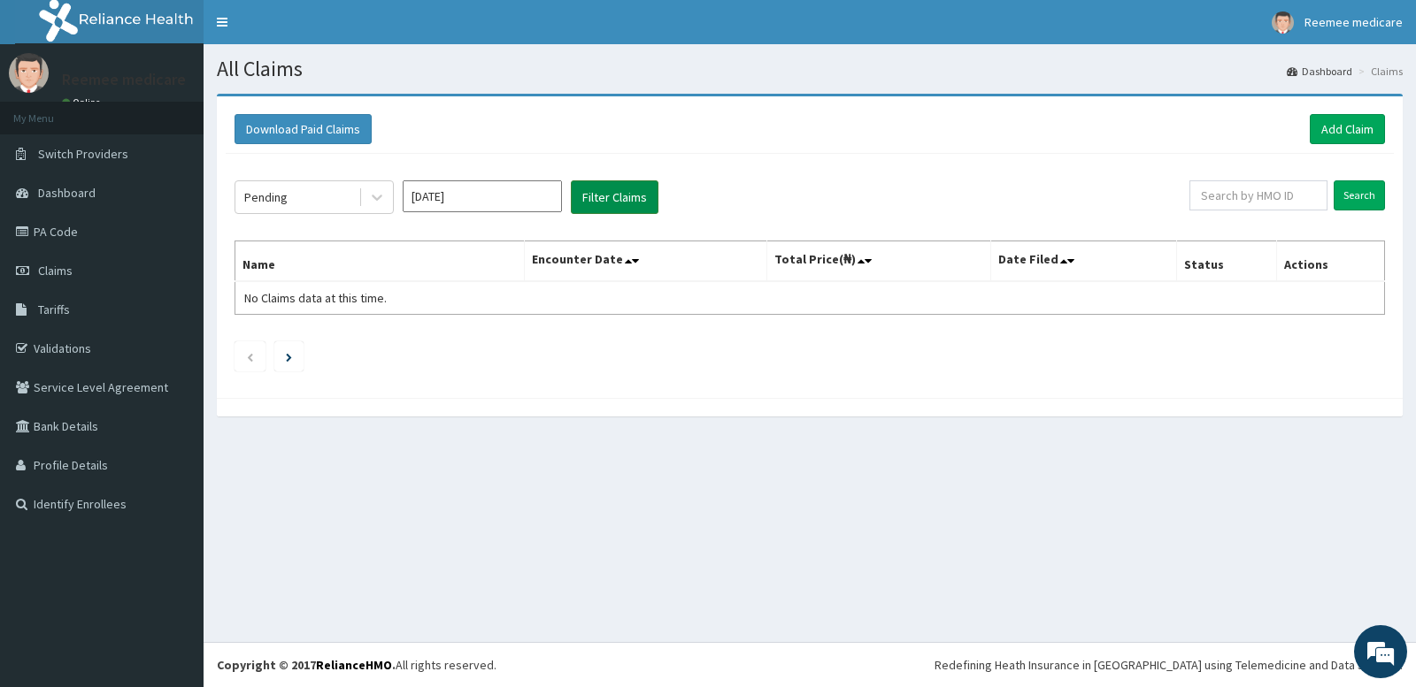
click at [607, 188] on button "Filter Claims" at bounding box center [615, 197] width 88 height 34
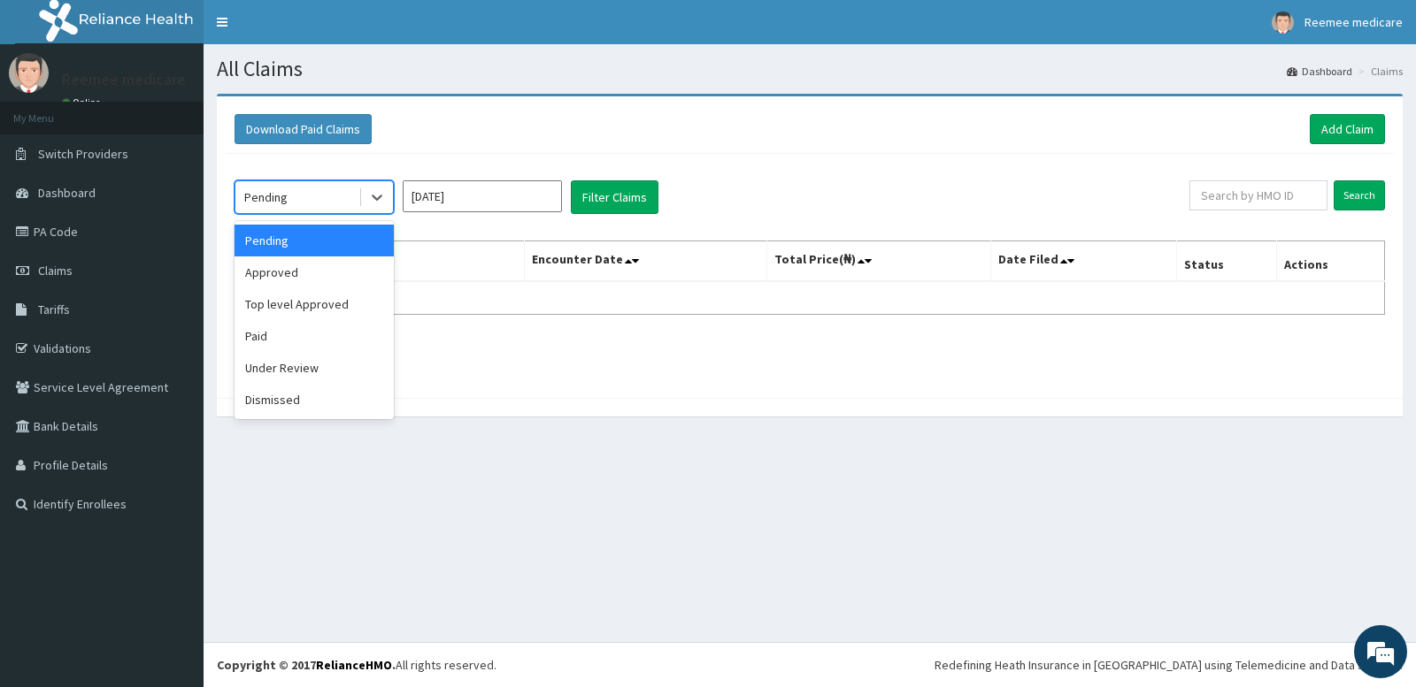
click at [327, 200] on div "Pending" at bounding box center [296, 197] width 123 height 28
click at [311, 270] on div "Approved" at bounding box center [313, 273] width 159 height 32
click at [570, 210] on div "option Approved, selected. Select is focused ,type to refine list, press Down t…" at bounding box center [711, 197] width 955 height 34
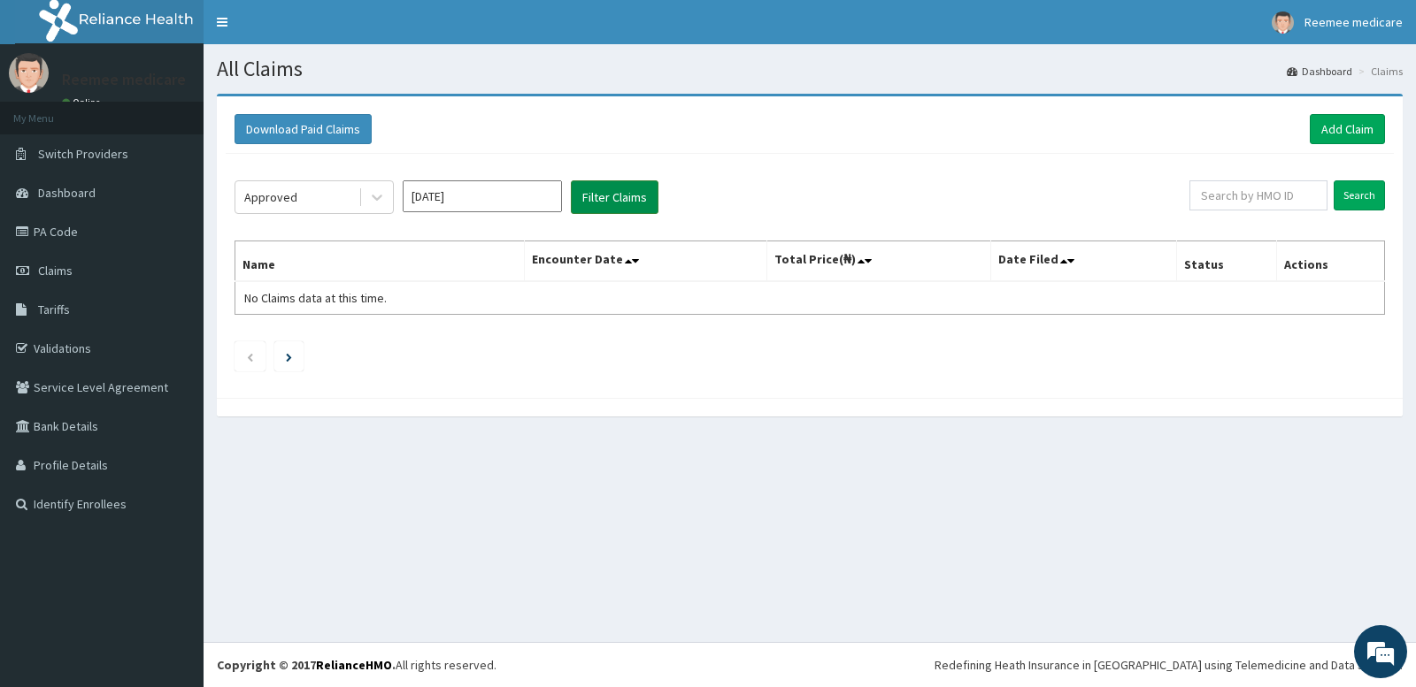
click at [591, 204] on button "Filter Claims" at bounding box center [615, 197] width 88 height 34
click at [347, 201] on div "Approved" at bounding box center [296, 197] width 123 height 28
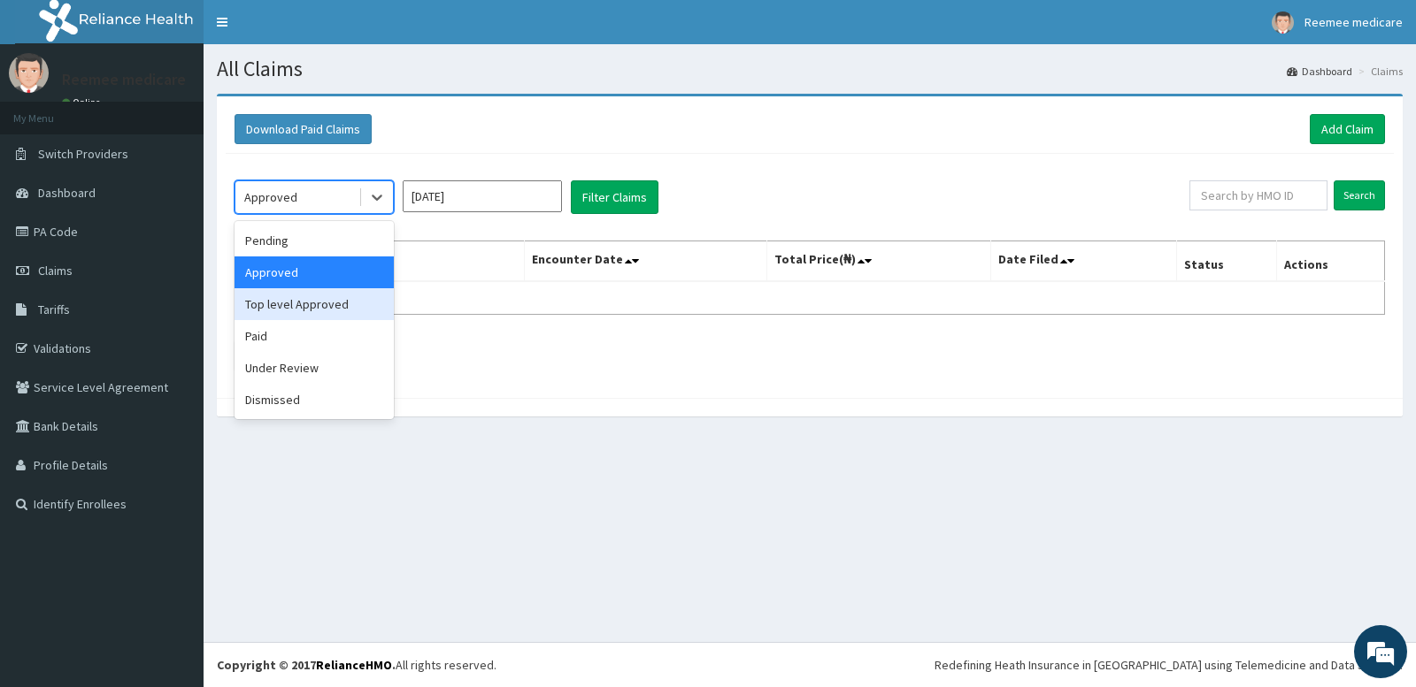
click at [309, 316] on div "Top level Approved" at bounding box center [313, 304] width 159 height 32
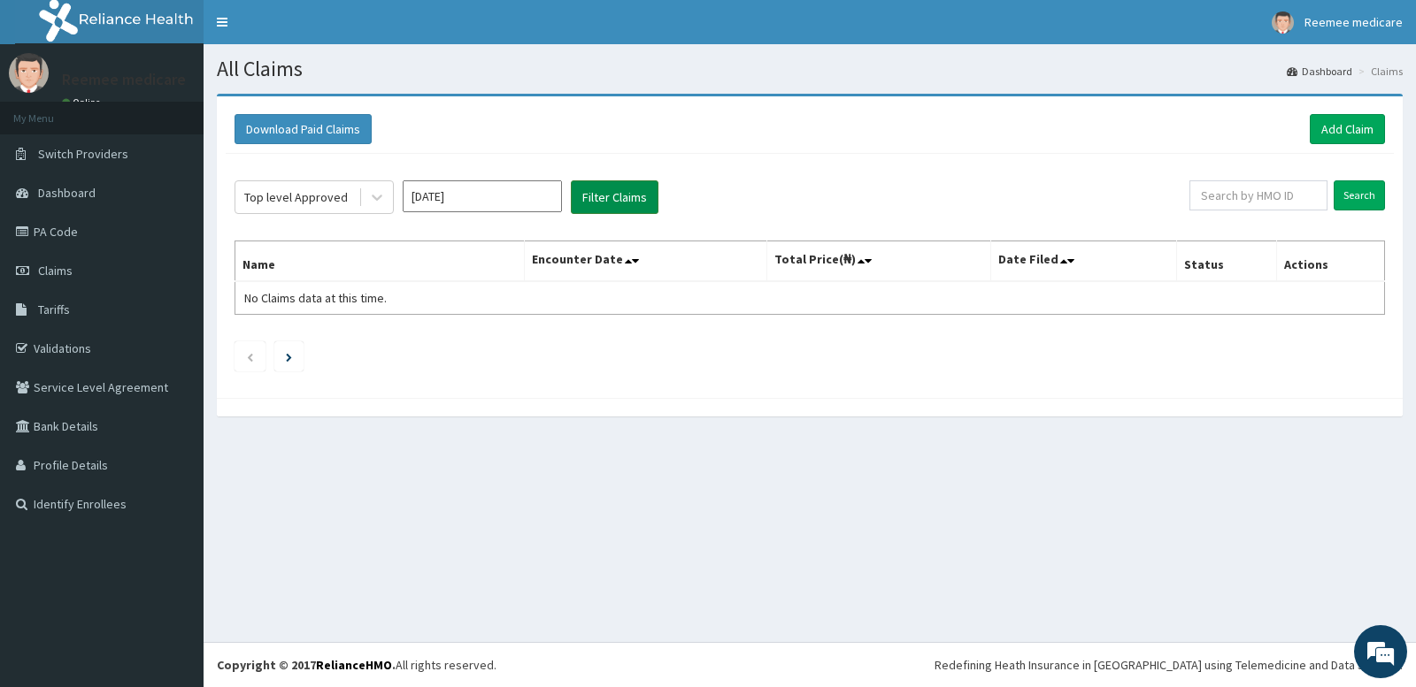
click at [616, 204] on button "Filter Claims" at bounding box center [615, 197] width 88 height 34
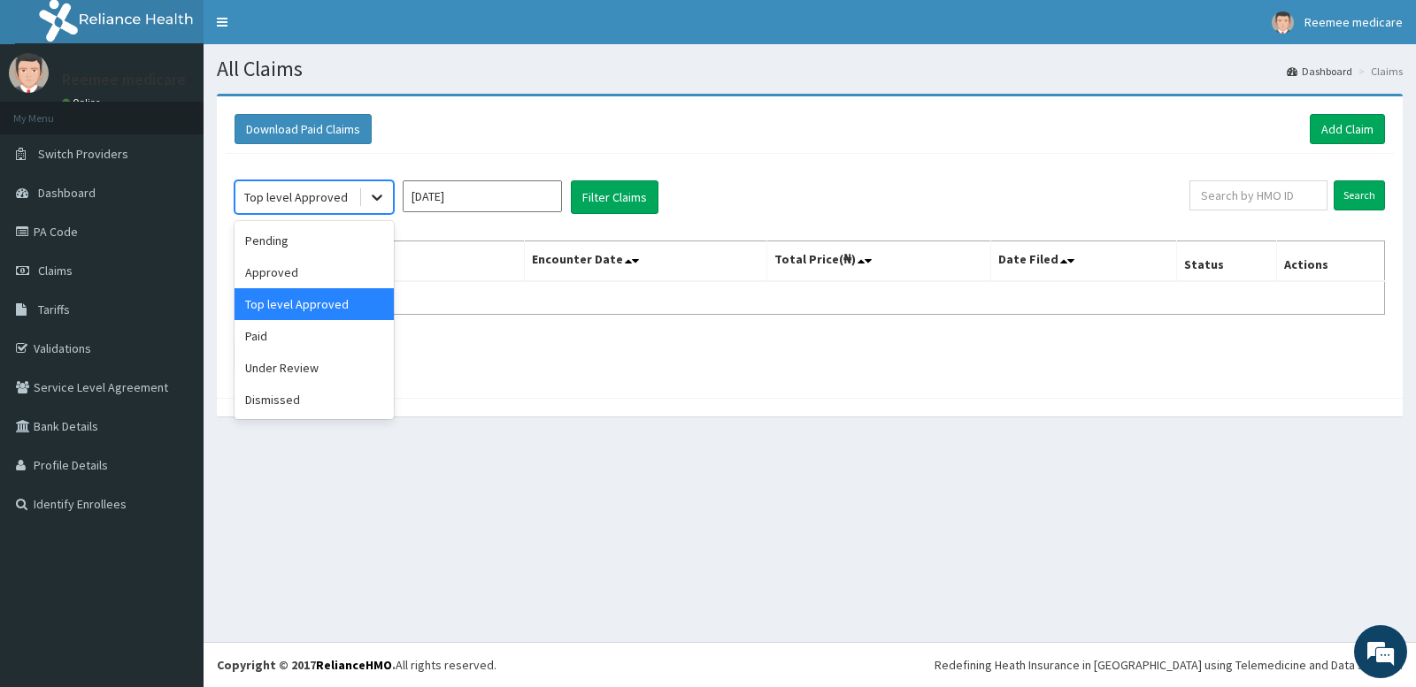
click at [365, 191] on div at bounding box center [377, 197] width 32 height 32
click at [311, 331] on div "Paid" at bounding box center [313, 336] width 159 height 32
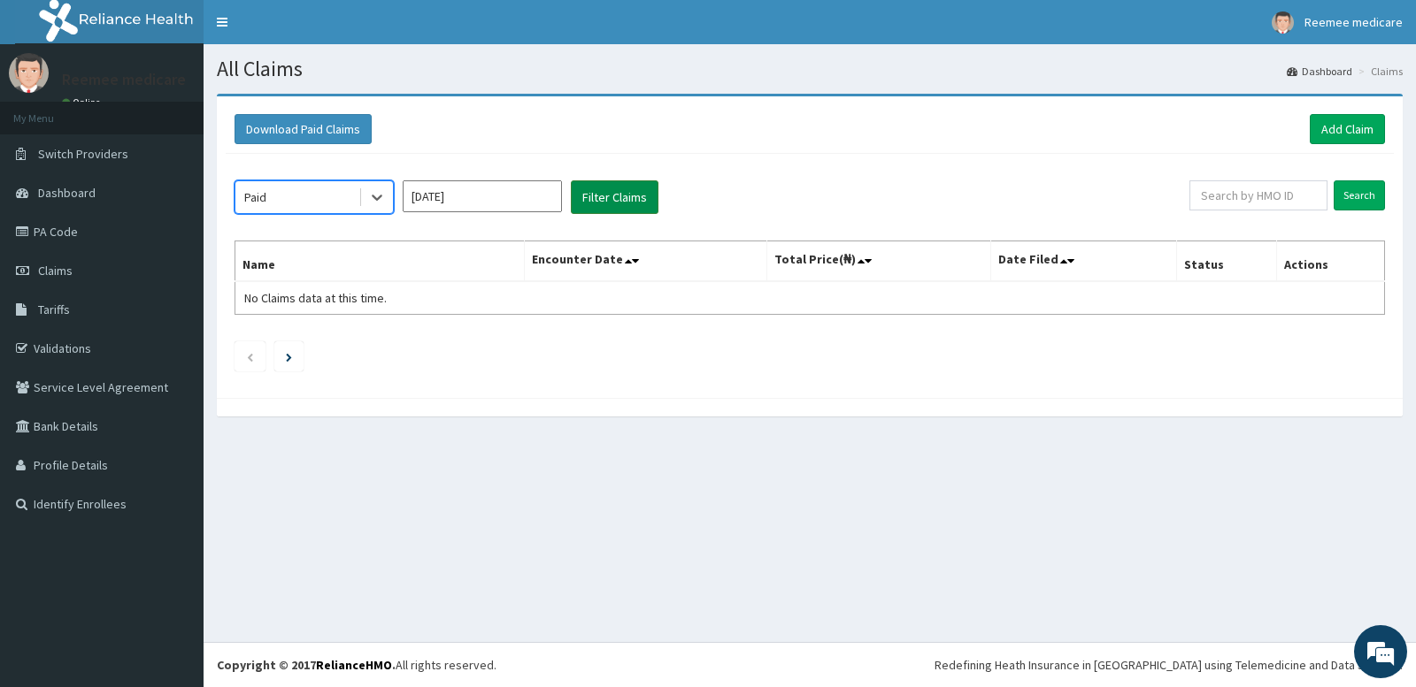
click at [573, 206] on button "Filter Claims" at bounding box center [615, 197] width 88 height 34
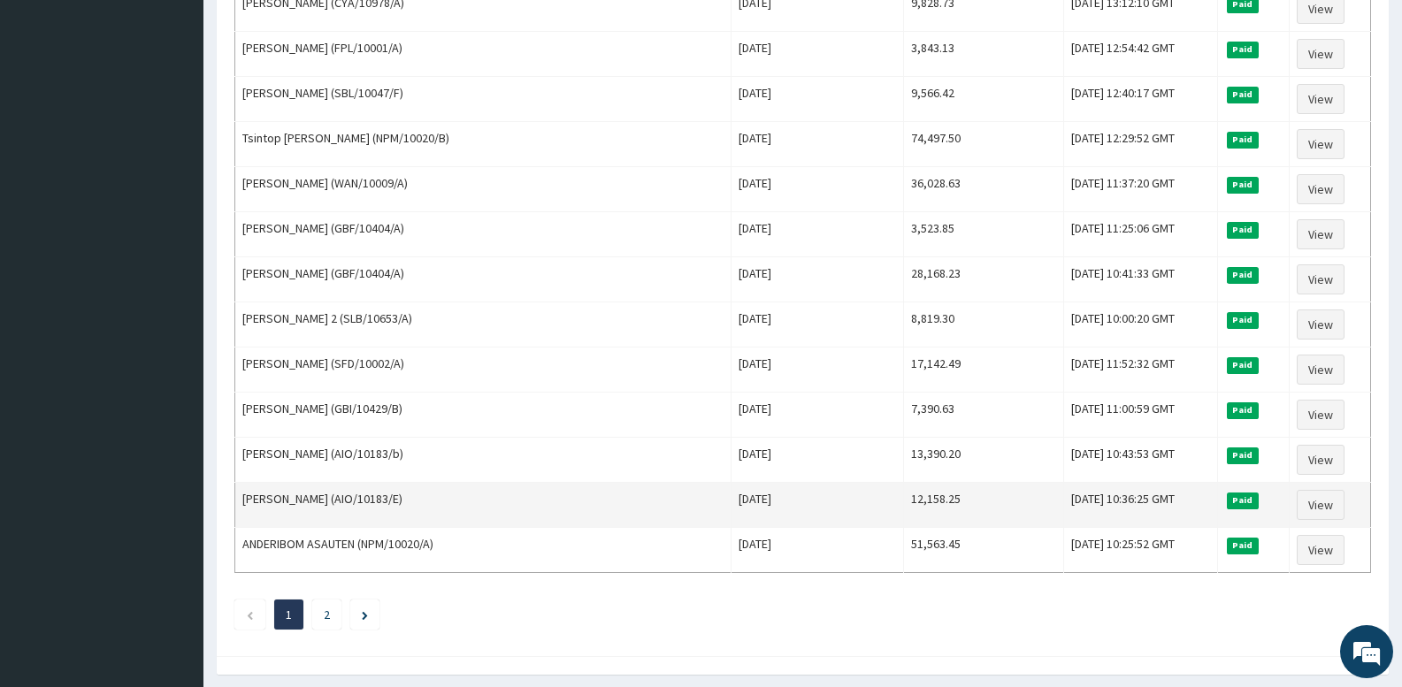
scroll to position [2029, 0]
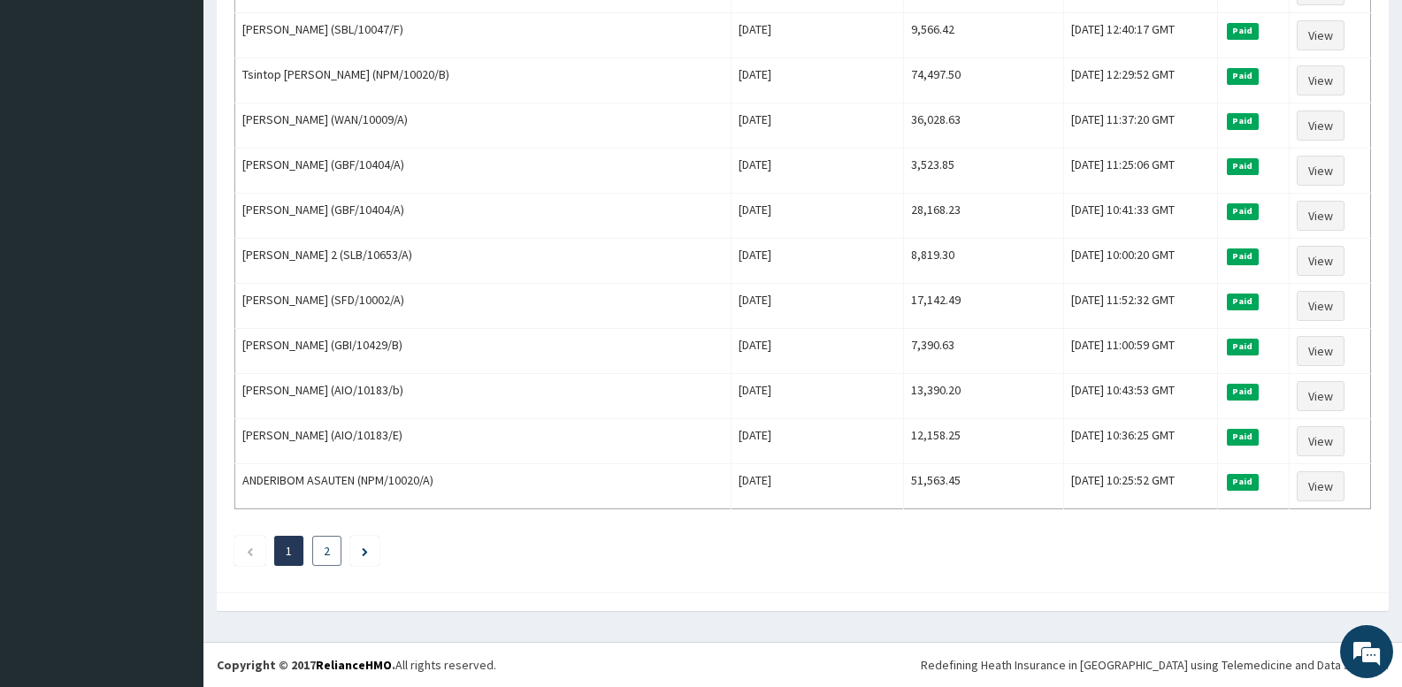
click at [325, 555] on link "2" at bounding box center [327, 551] width 6 height 16
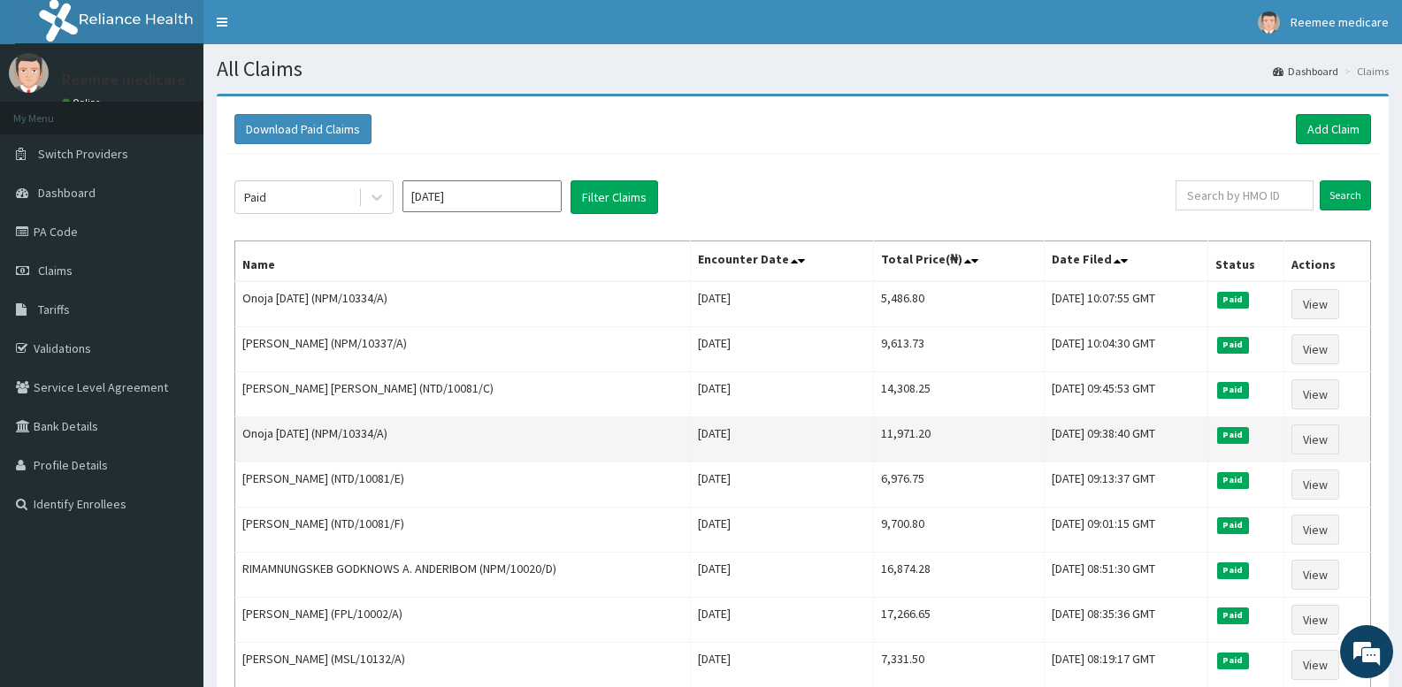
scroll to position [118, 0]
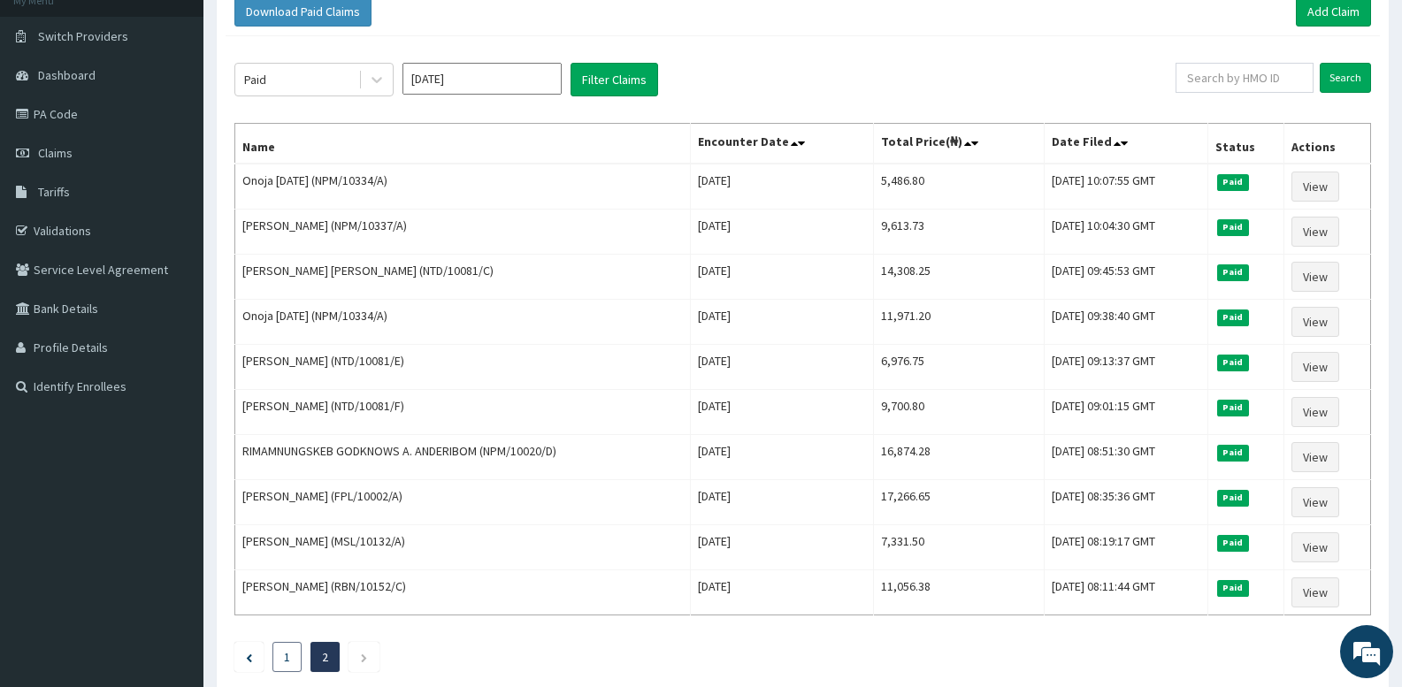
click at [295, 665] on li "1" at bounding box center [287, 657] width 29 height 30
click at [290, 663] on link "1" at bounding box center [287, 657] width 6 height 16
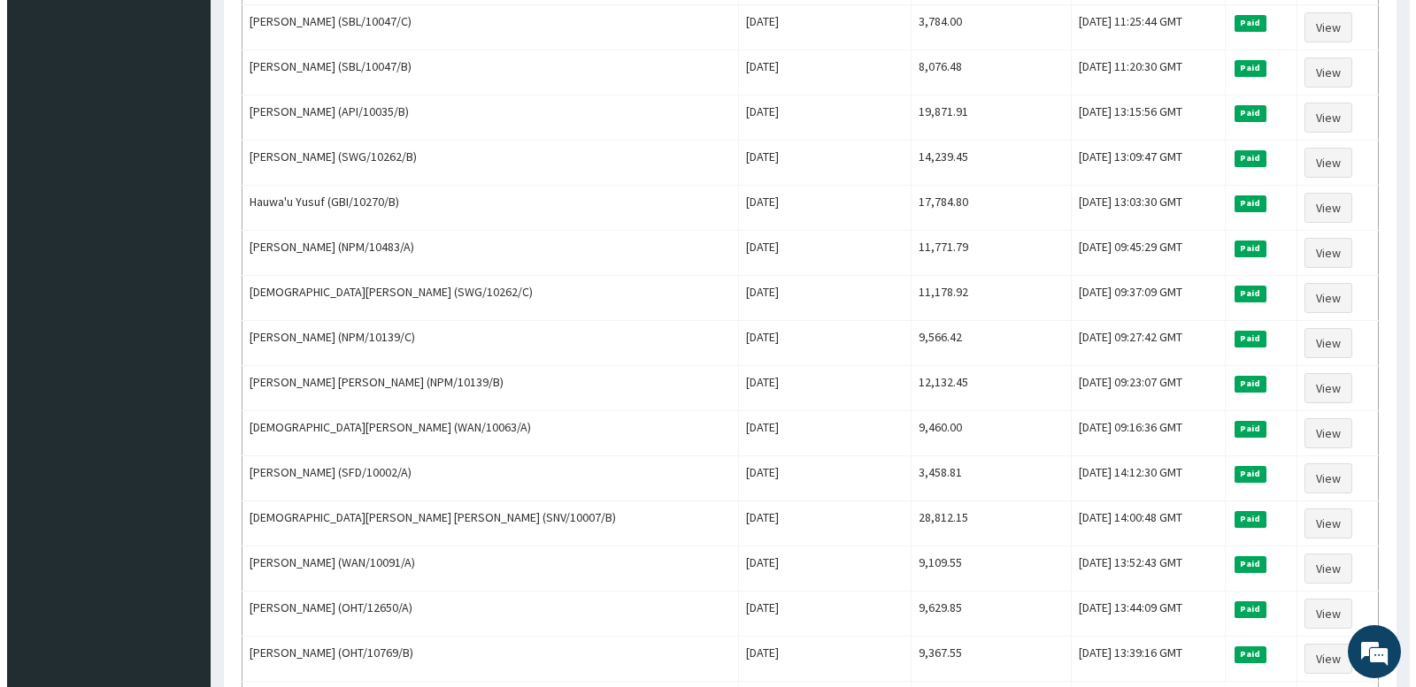
scroll to position [0, 0]
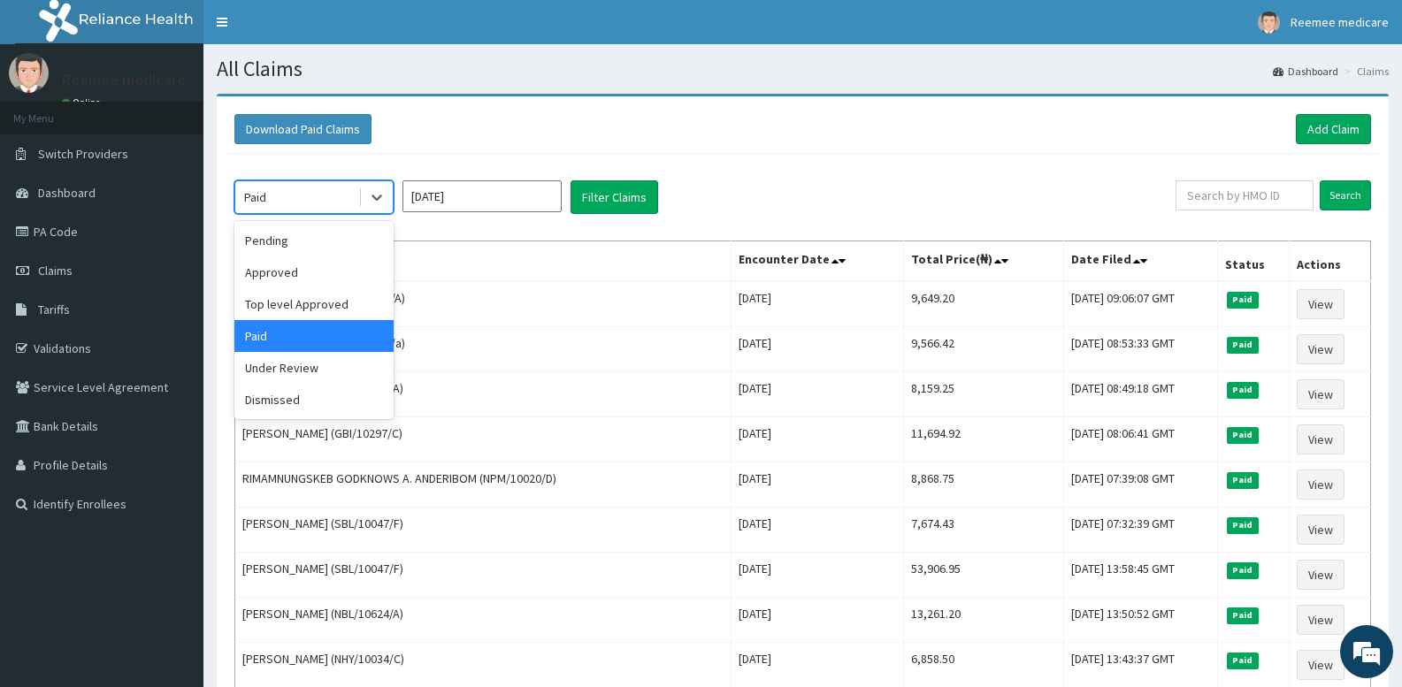
click at [287, 192] on div "Paid" at bounding box center [296, 197] width 123 height 28
click at [311, 357] on div "Under Review" at bounding box center [313, 368] width 159 height 32
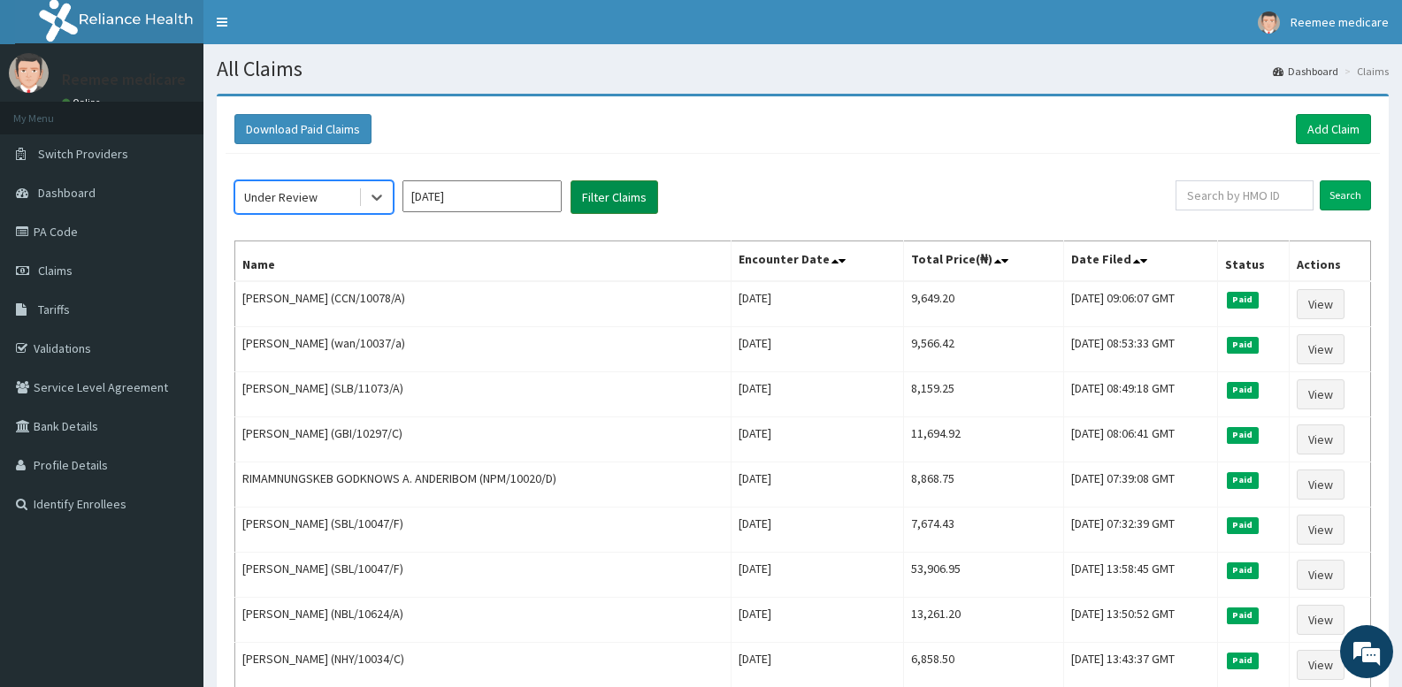
click at [626, 192] on button "Filter Claims" at bounding box center [615, 197] width 88 height 34
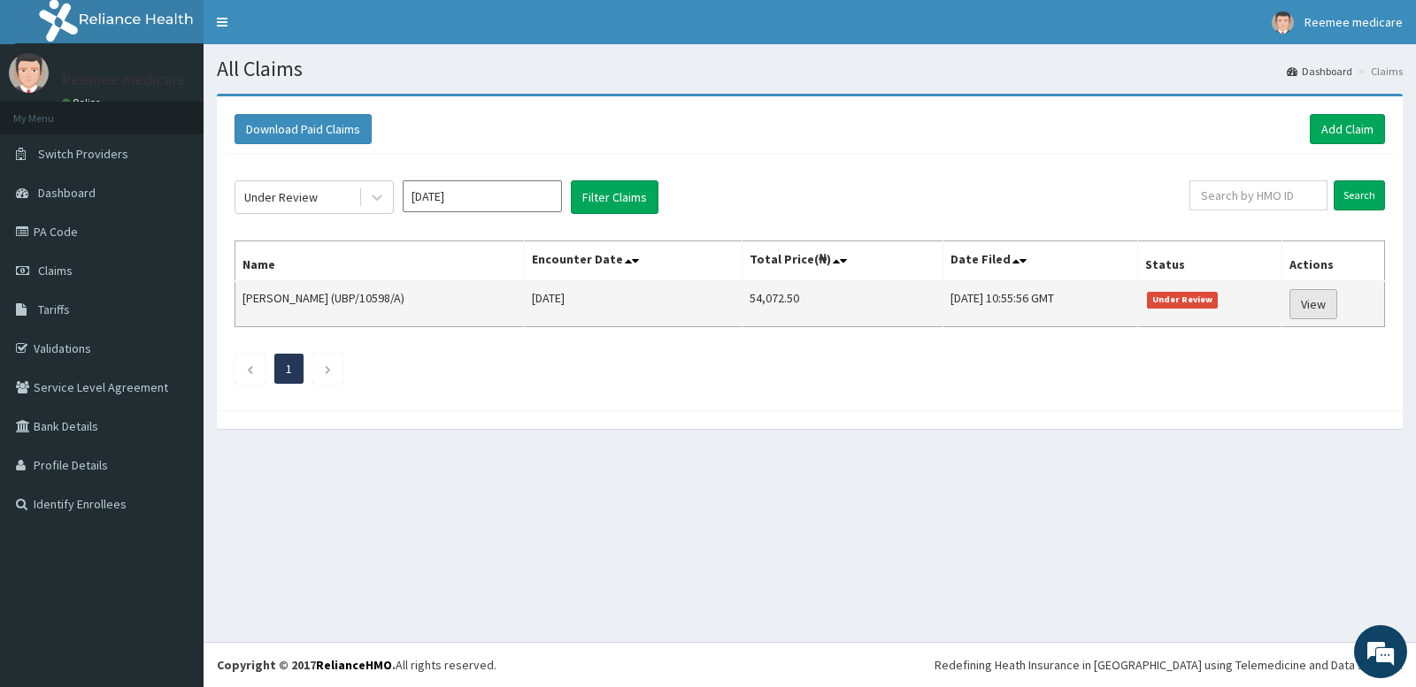
click at [1315, 309] on link "View" at bounding box center [1313, 304] width 48 height 30
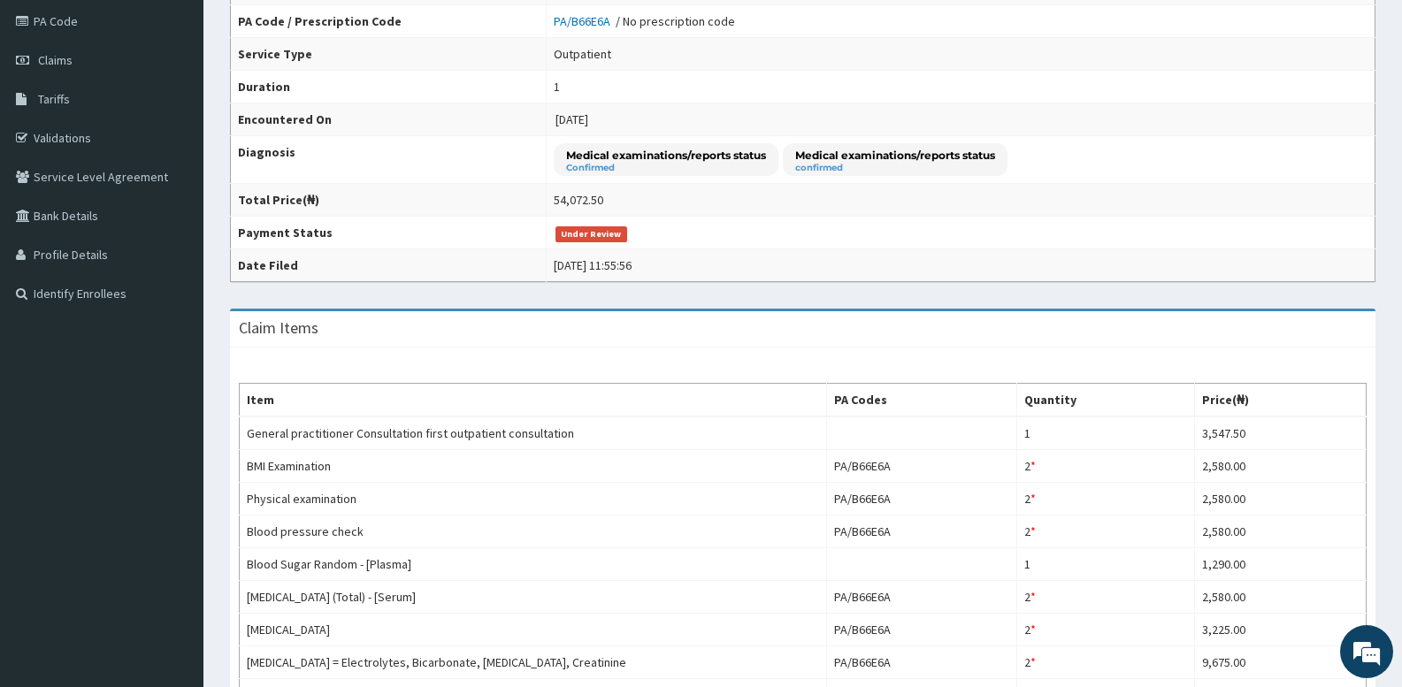
scroll to position [450, 0]
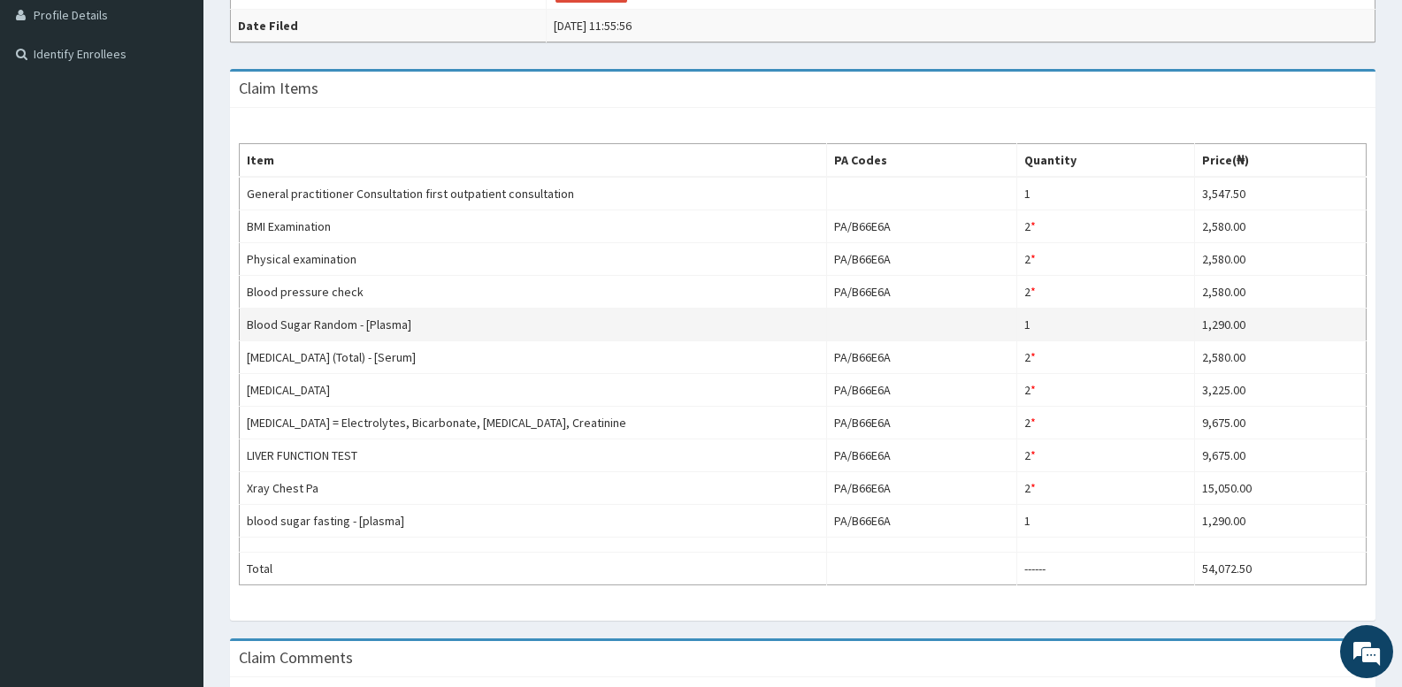
click at [569, 326] on td "Blood Sugar Random - [Plasma]" at bounding box center [534, 325] width 588 height 33
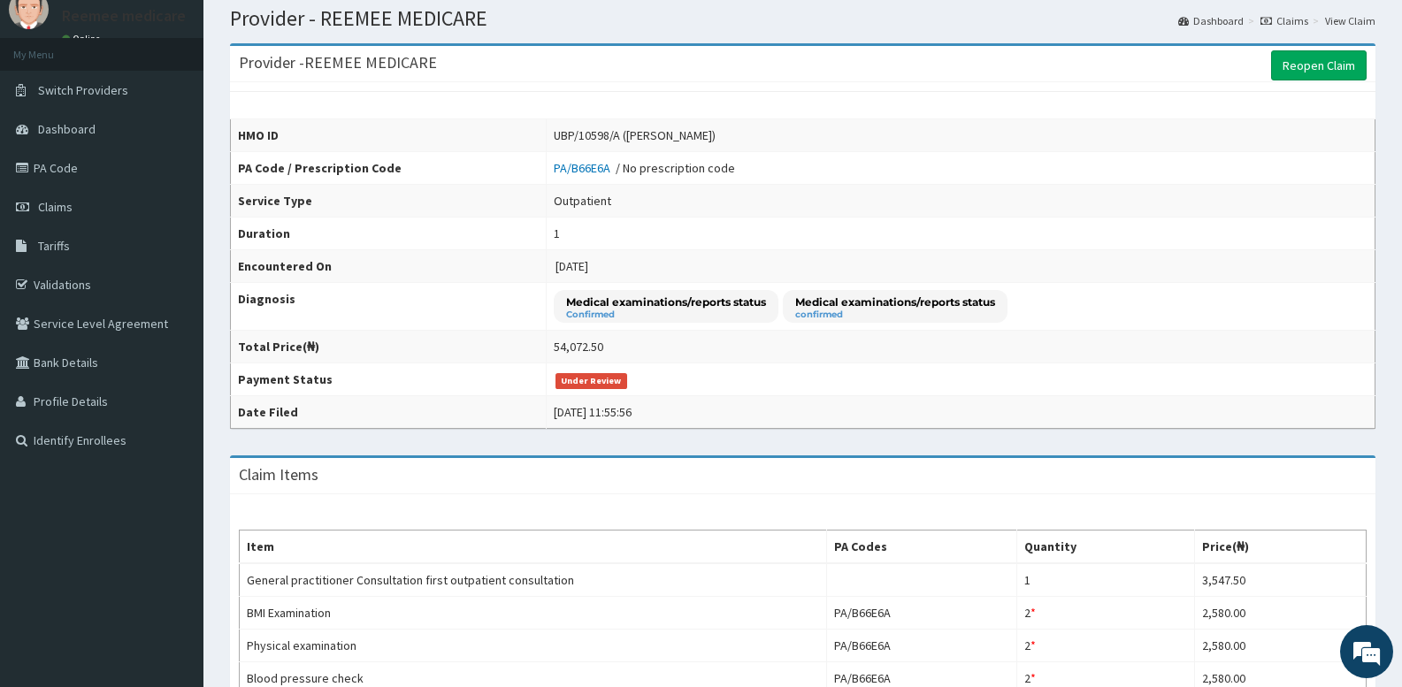
scroll to position [0, 0]
